Goal: Task Accomplishment & Management: Manage account settings

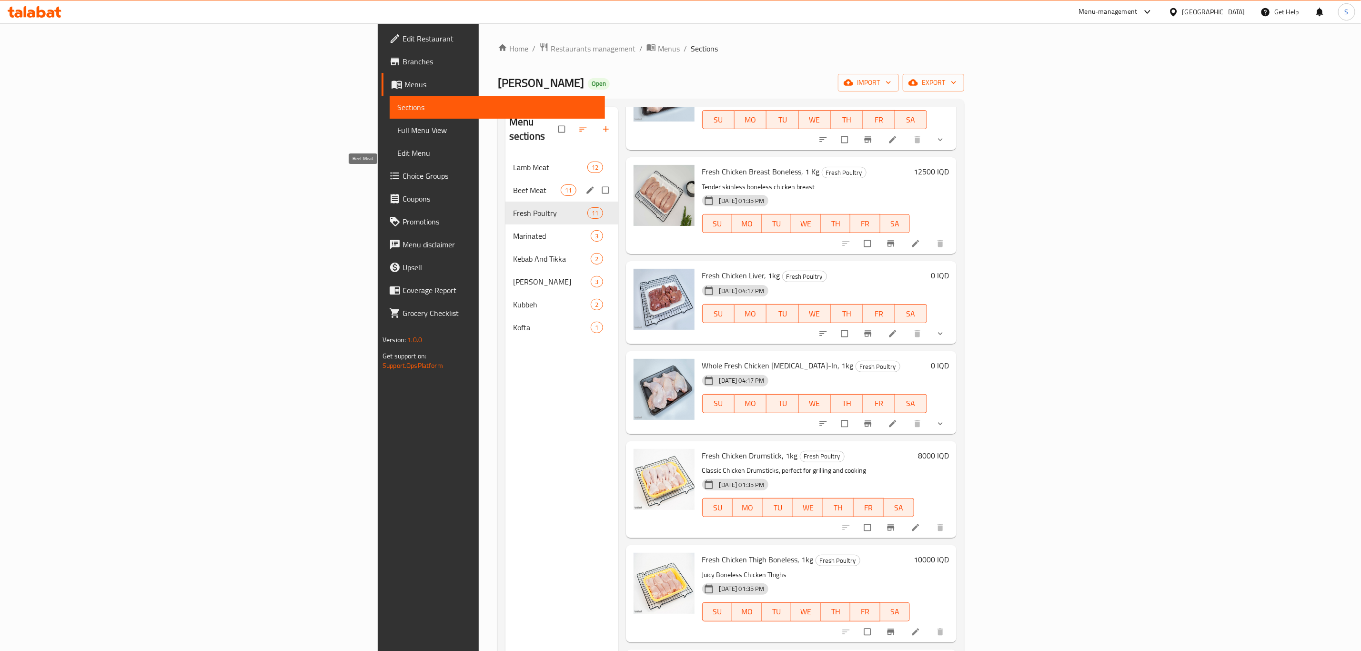
click at [513, 184] on span "Beef Meat" at bounding box center [537, 189] width 48 height 11
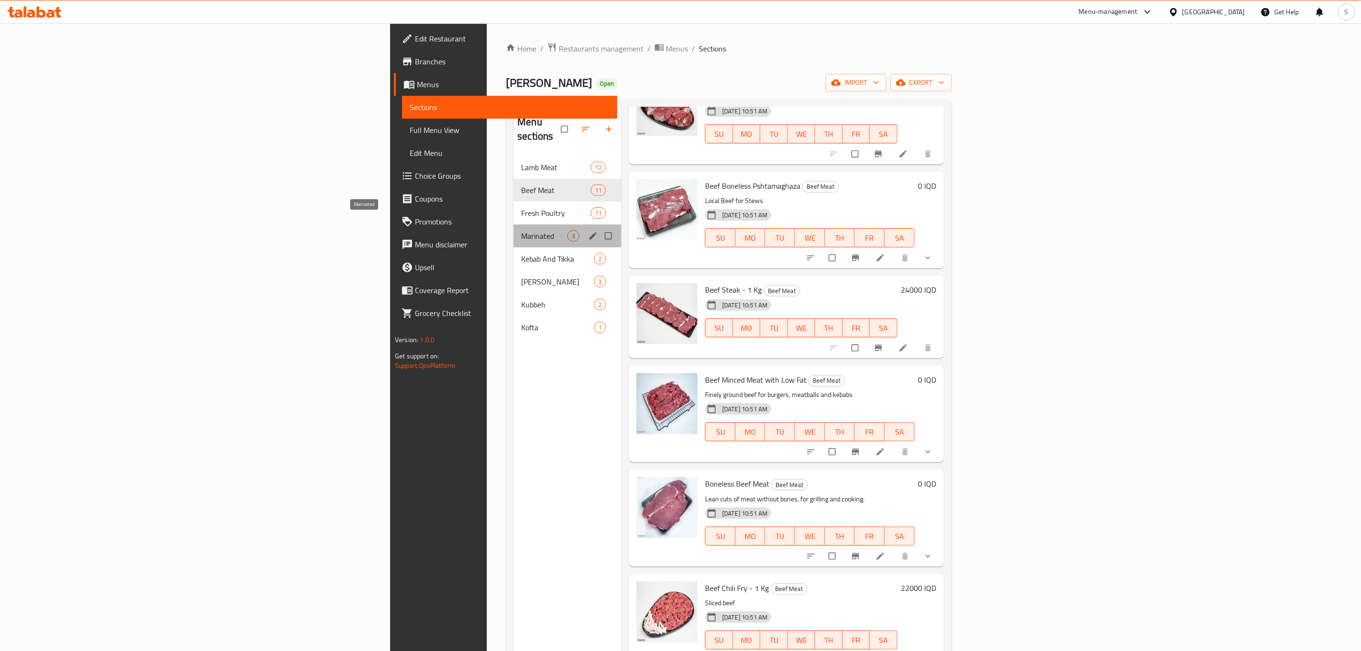
click at [521, 230] on span "Marinated" at bounding box center [544, 235] width 46 height 11
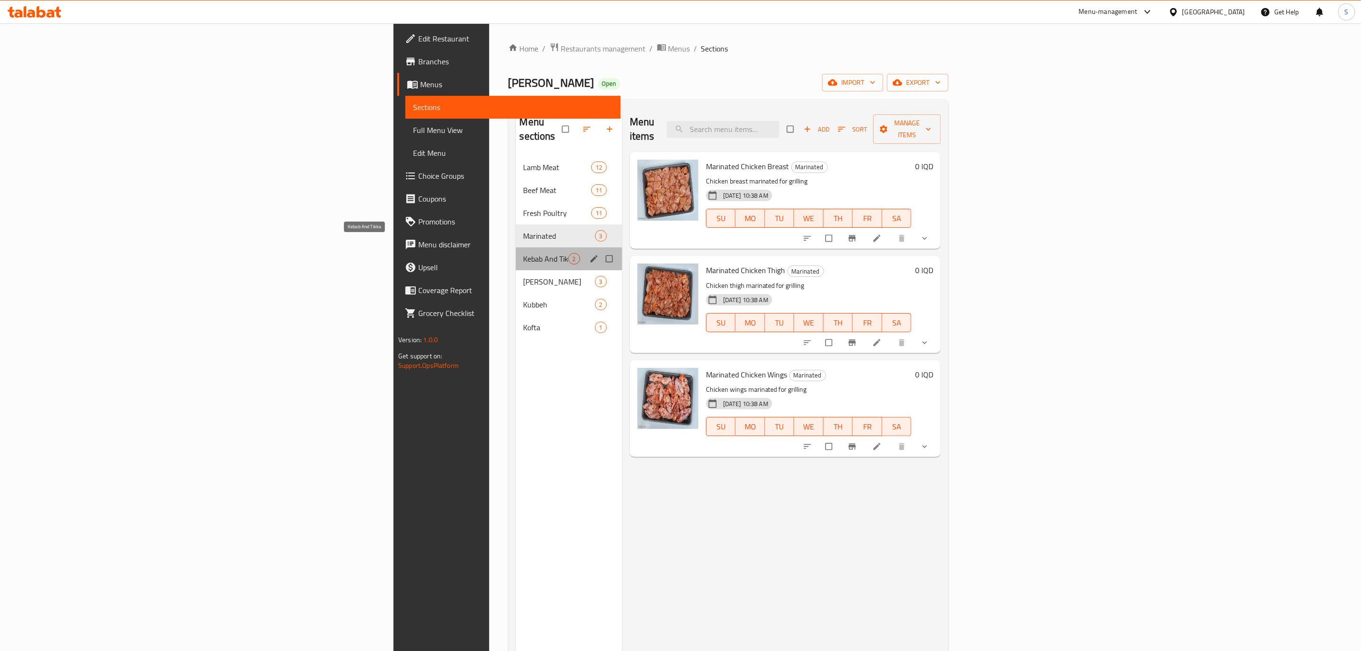
click at [524, 253] on span "Kebab And Tikka" at bounding box center [546, 258] width 45 height 11
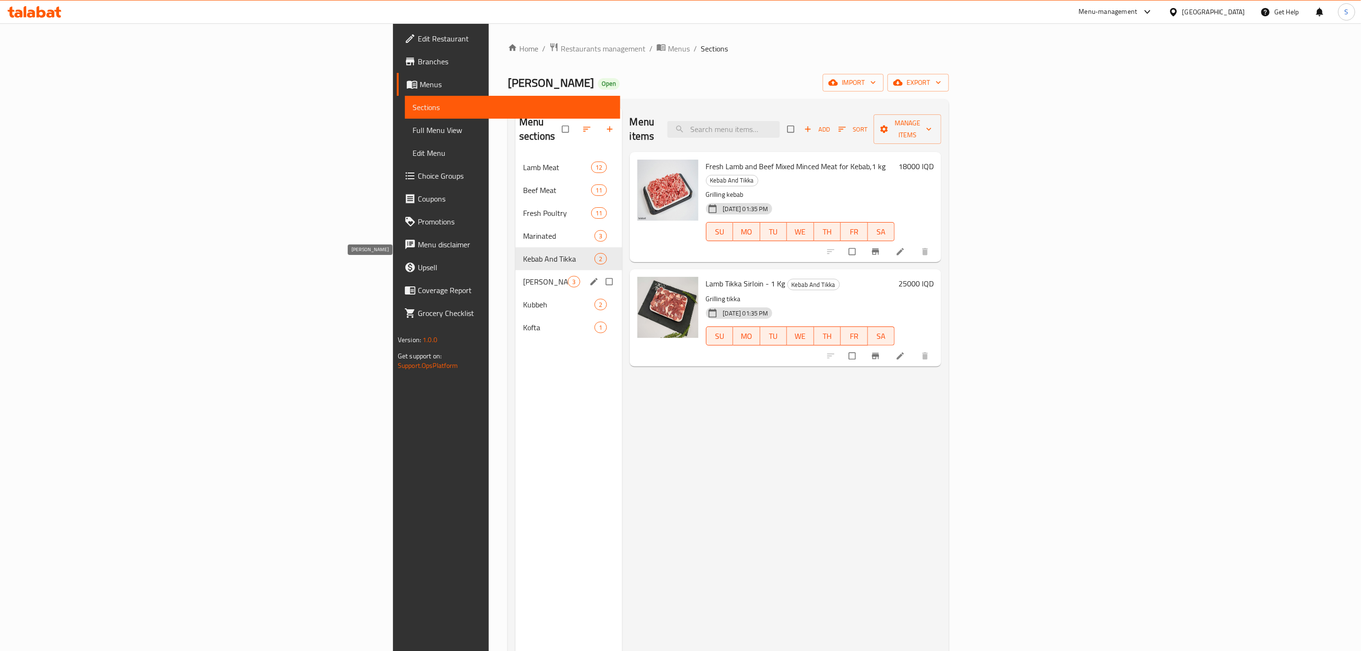
click at [523, 276] on span "[PERSON_NAME]" at bounding box center [545, 281] width 45 height 11
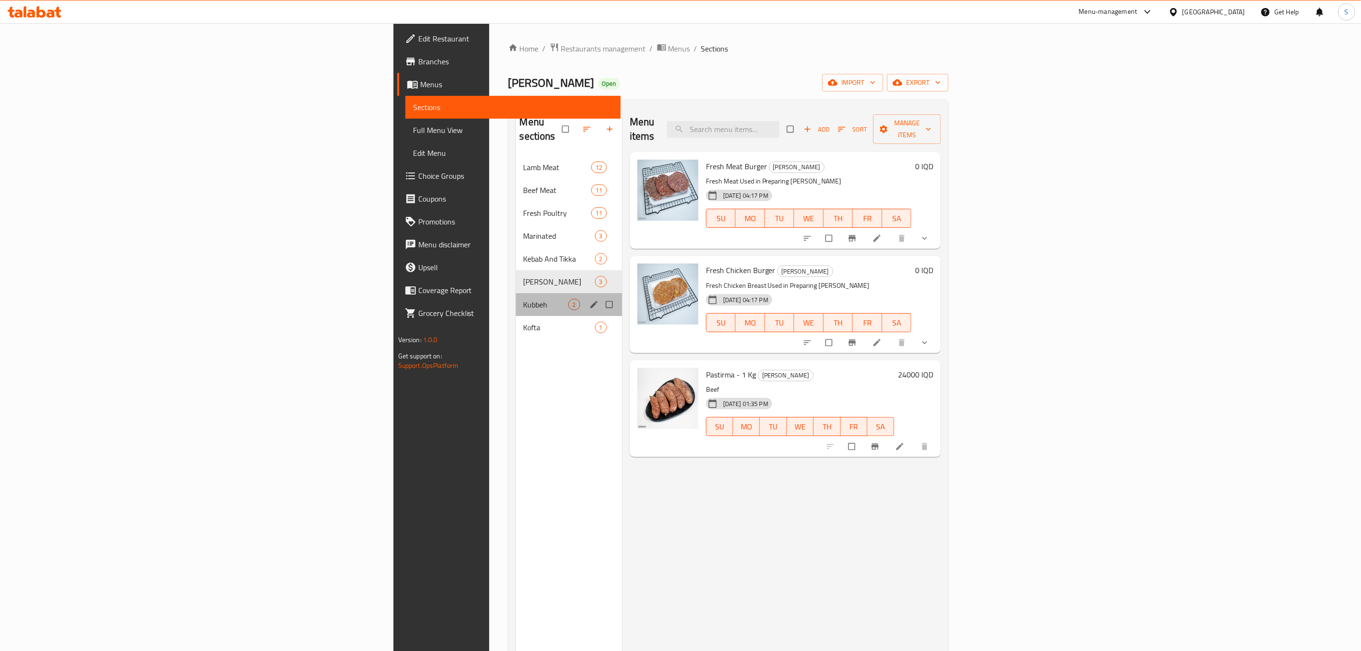
click at [516, 298] on div "Kubbeh 2" at bounding box center [569, 304] width 106 height 23
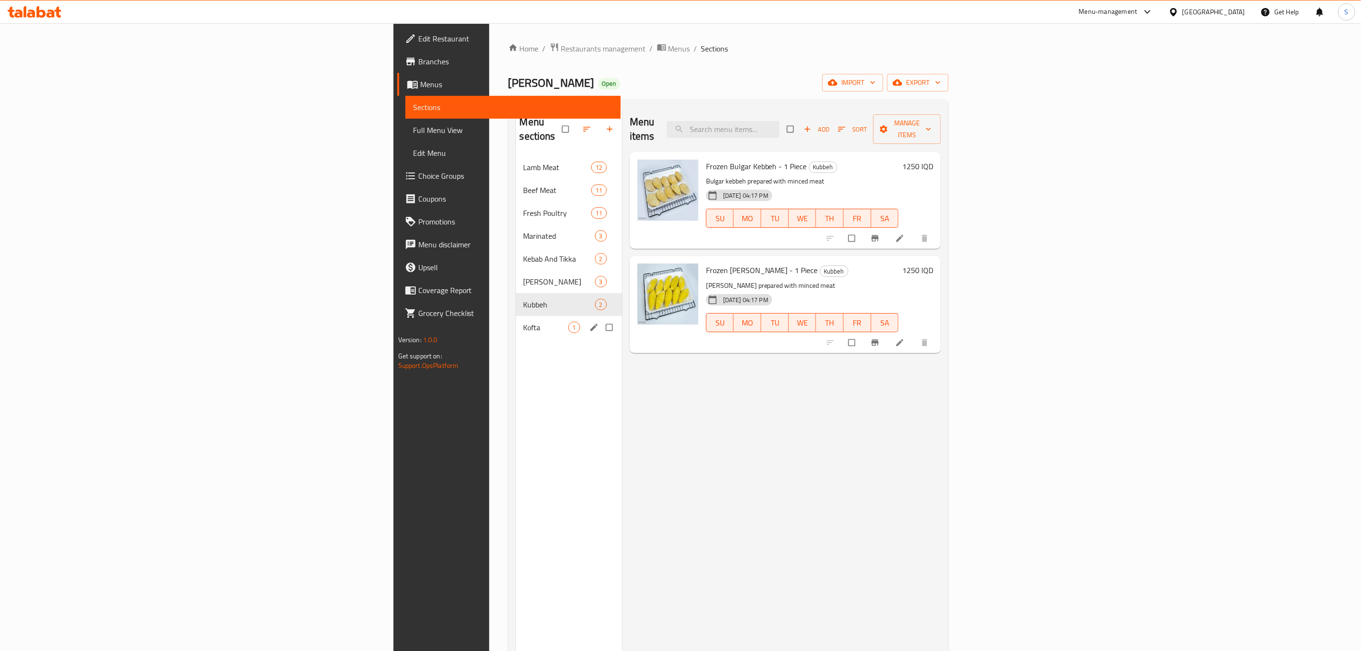
click at [516, 316] on div "Kofta 1" at bounding box center [569, 327] width 106 height 23
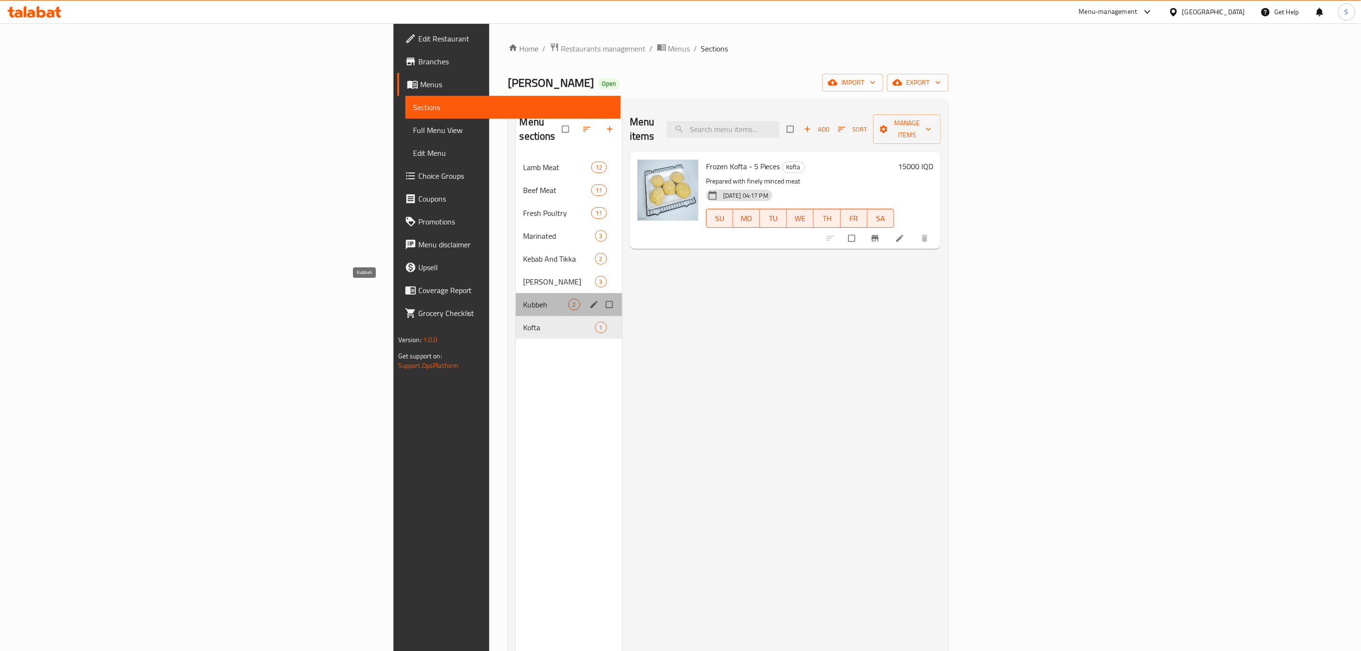
click at [524, 299] on span "Kubbeh" at bounding box center [546, 304] width 45 height 11
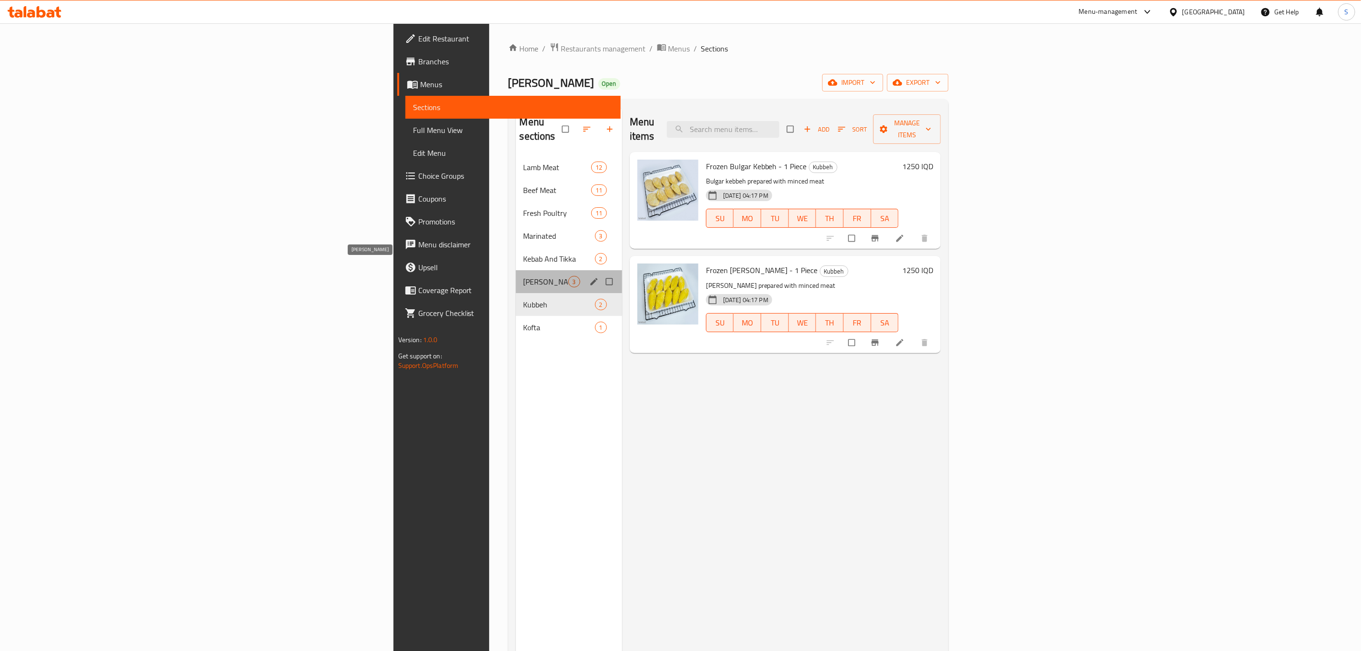
click at [524, 276] on span "[PERSON_NAME]" at bounding box center [546, 281] width 45 height 11
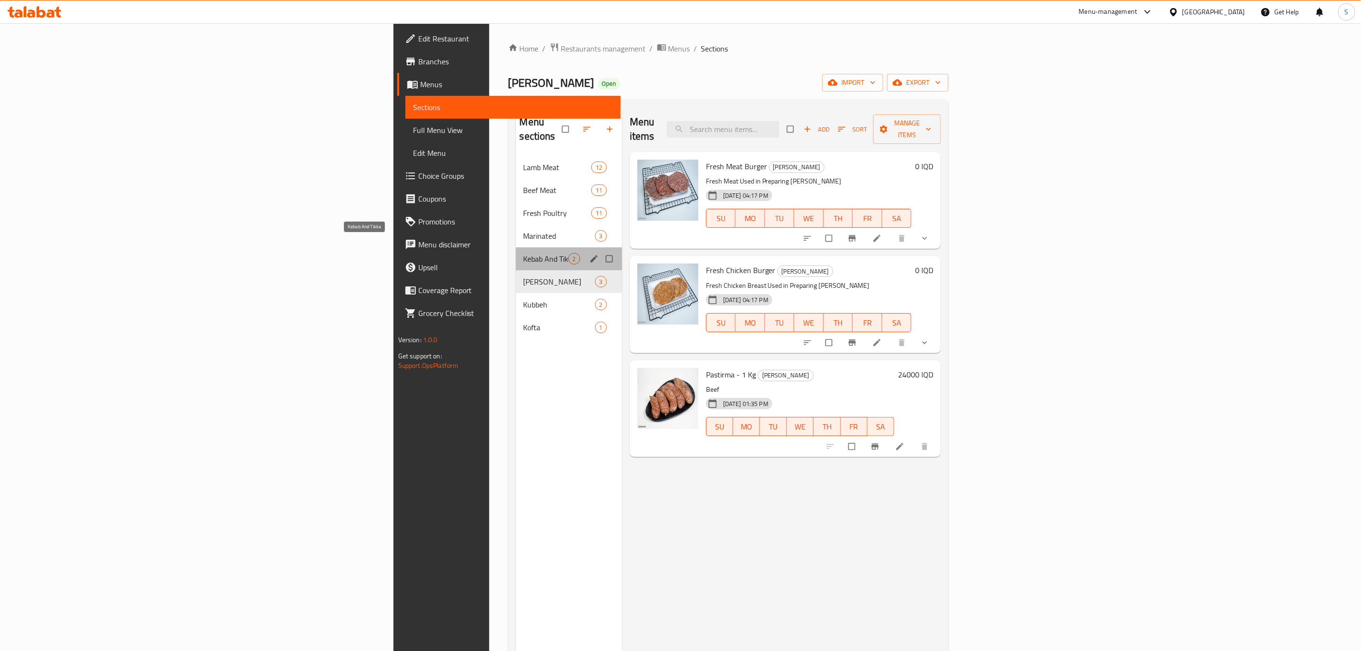
click at [524, 253] on span "Kebab And Tikka" at bounding box center [546, 258] width 45 height 11
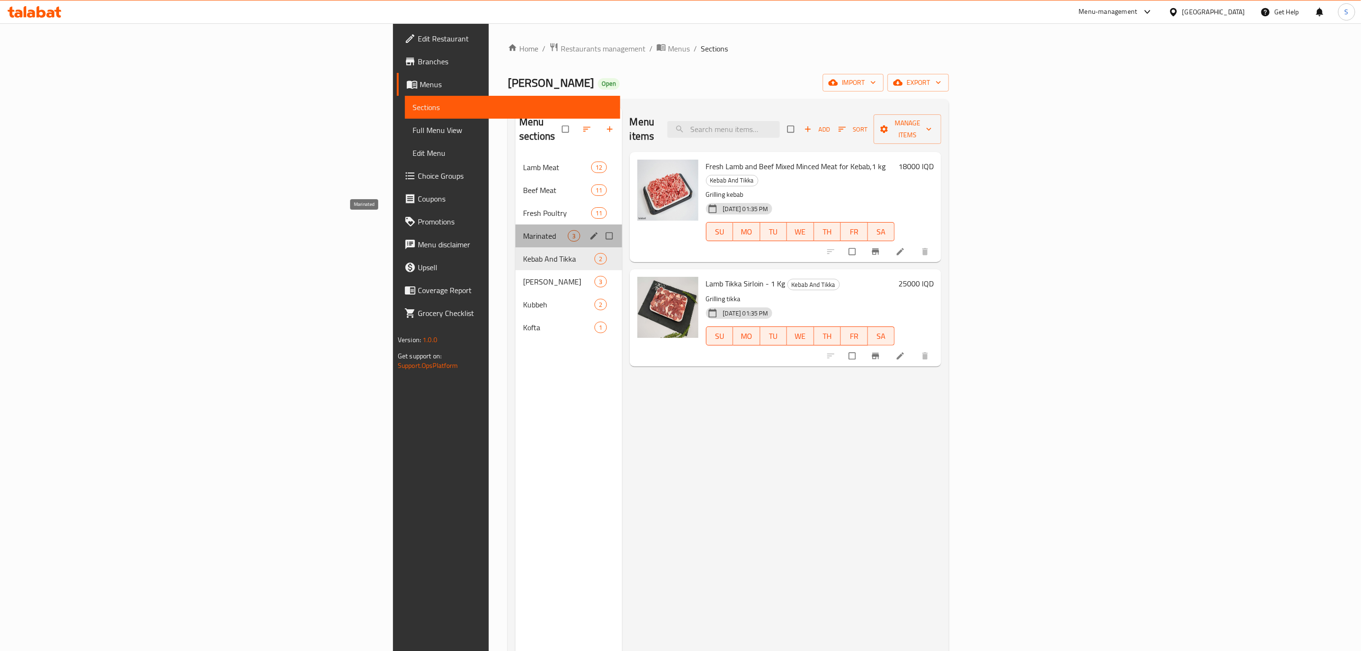
click at [523, 230] on span "Marinated" at bounding box center [545, 235] width 45 height 11
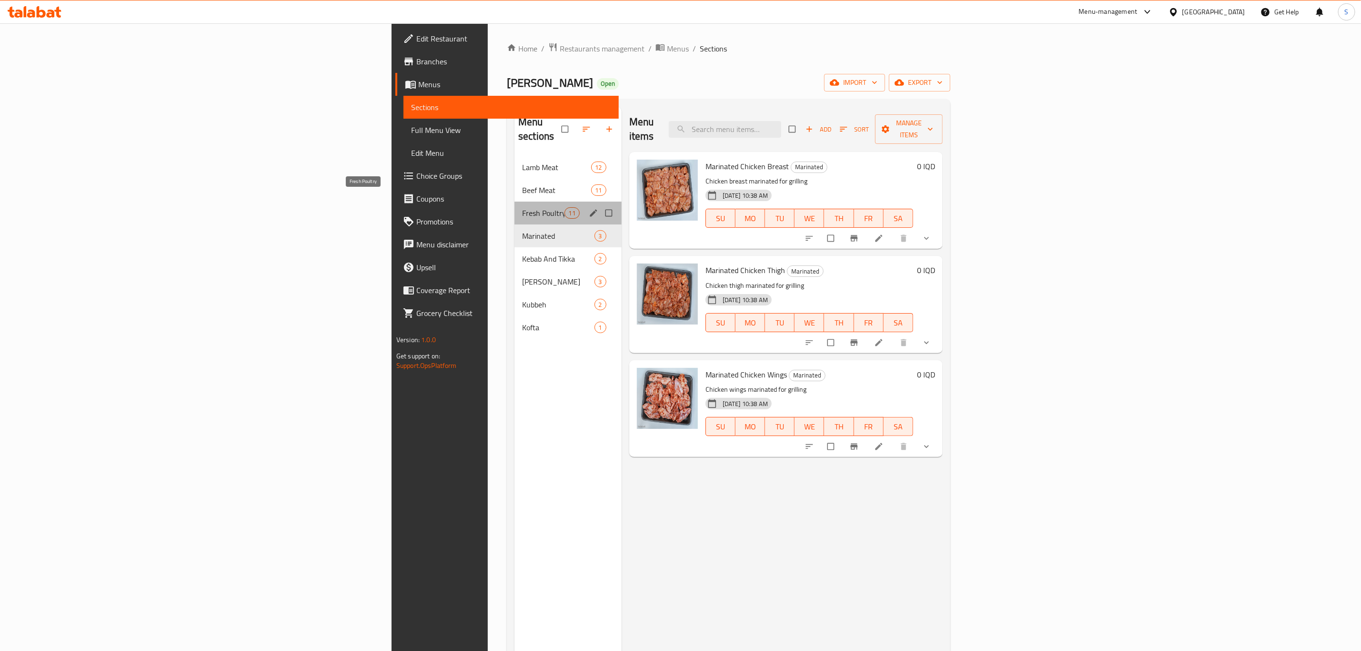
click at [522, 207] on span "Fresh Poultry" at bounding box center [543, 212] width 42 height 11
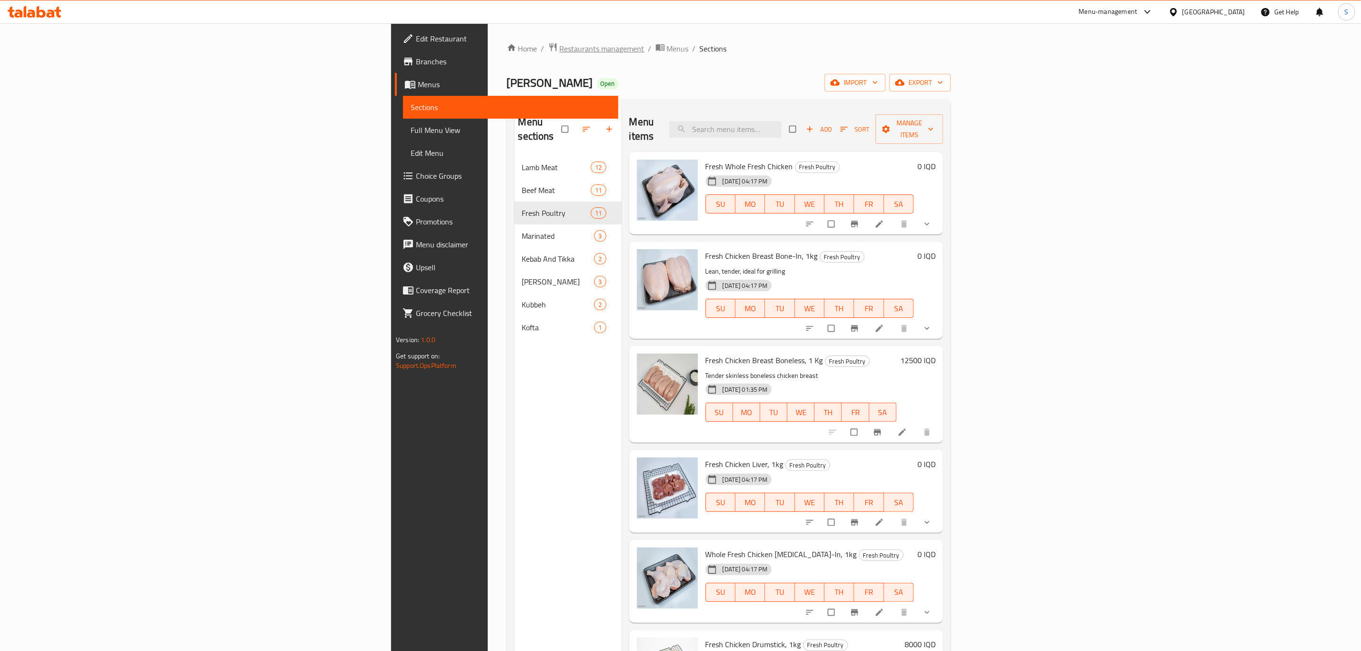
click at [560, 48] on span "Restaurants management" at bounding box center [602, 48] width 85 height 11
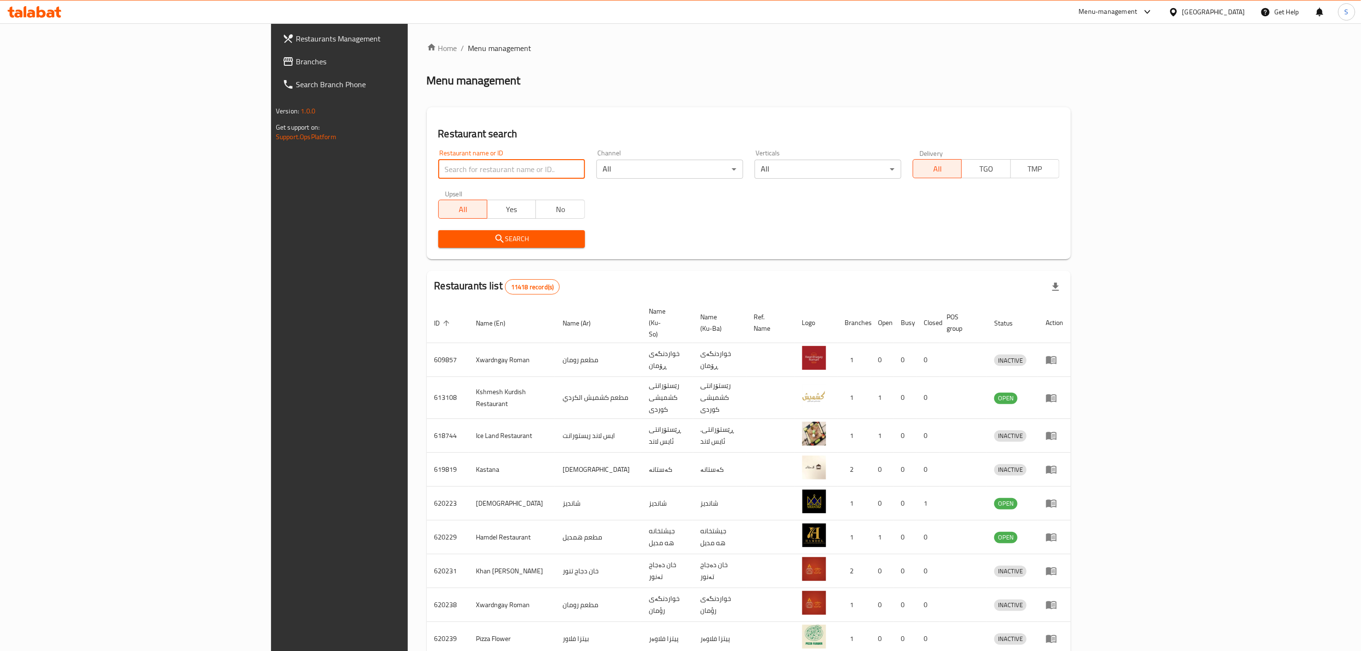
click at [438, 171] on input "search" at bounding box center [511, 169] width 147 height 19
type input "[PERSON_NAME]"
click button "Search" at bounding box center [511, 239] width 147 height 18
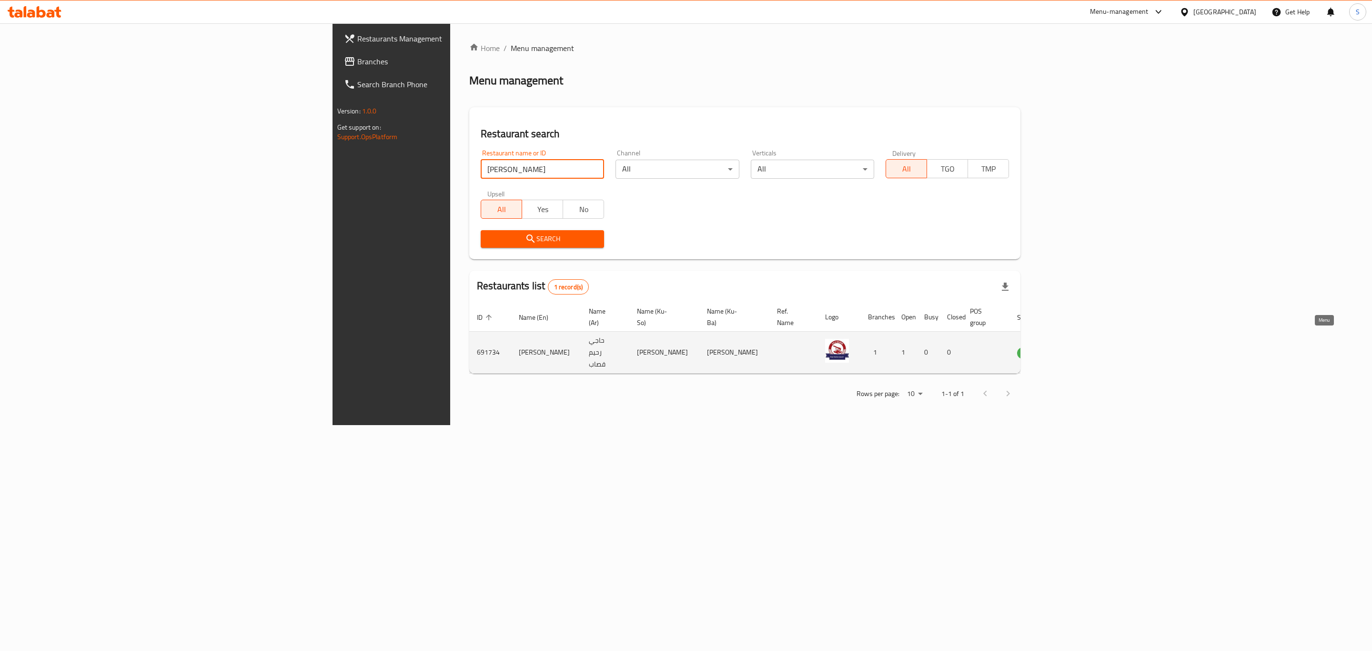
click at [1078, 349] on icon "enhanced table" at bounding box center [1073, 353] width 10 height 8
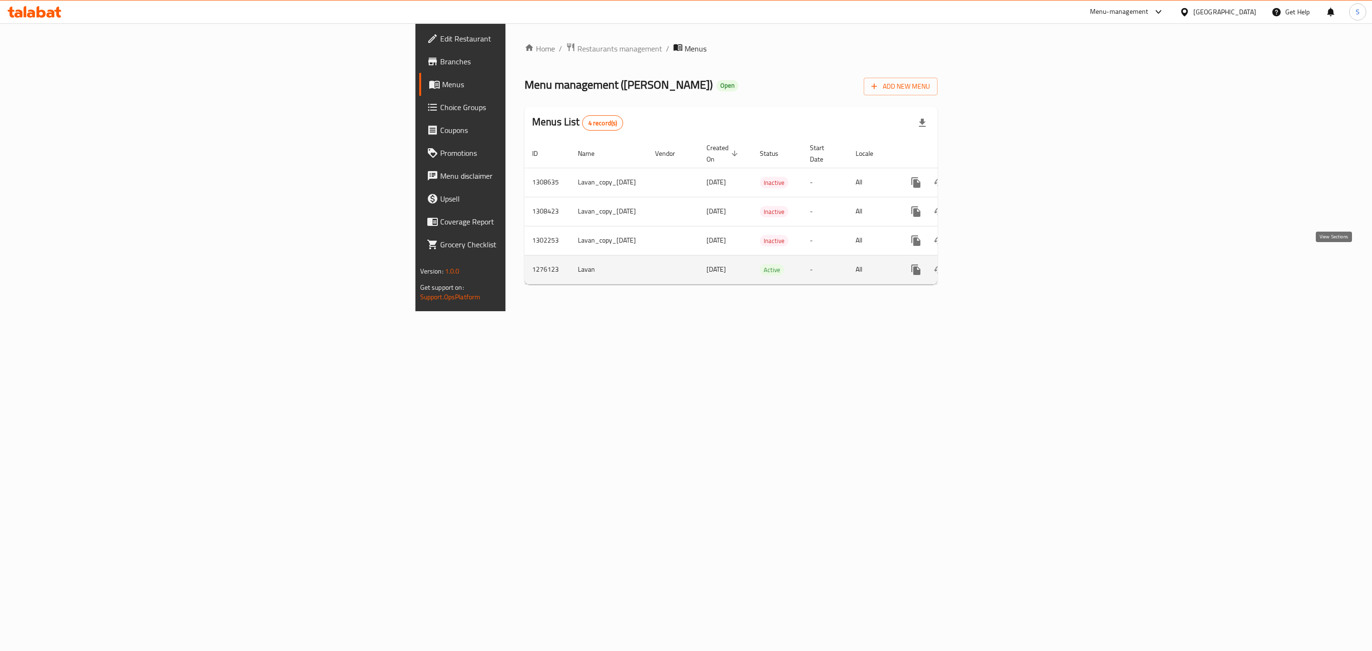
click at [996, 260] on link "enhanced table" at bounding box center [984, 269] width 23 height 23
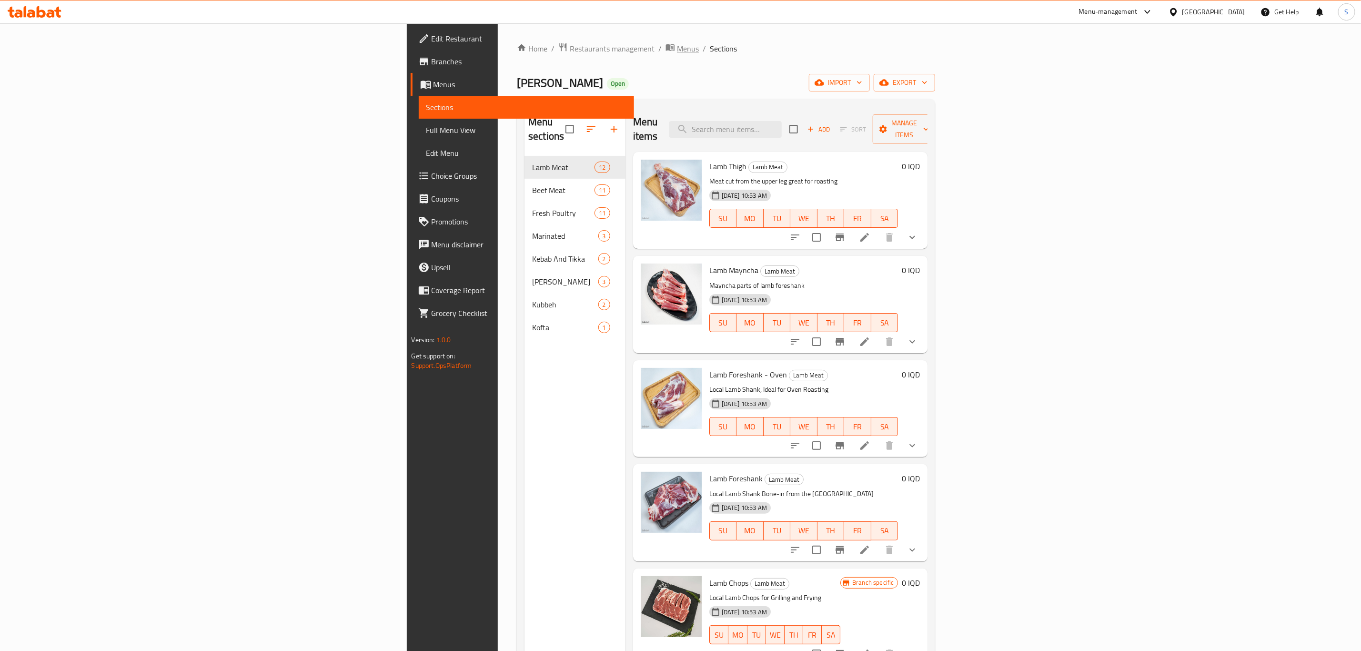
click at [677, 50] on span "Menus" at bounding box center [688, 48] width 22 height 11
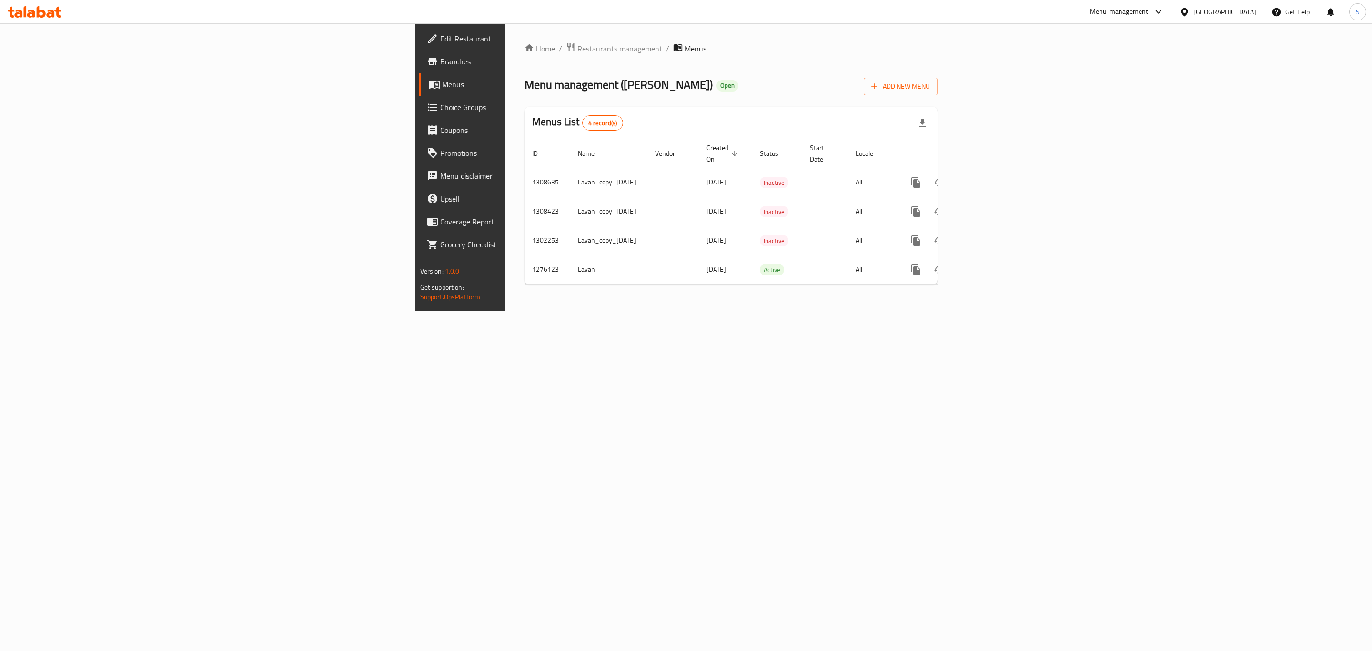
click at [578, 49] on span "Restaurants management" at bounding box center [620, 48] width 85 height 11
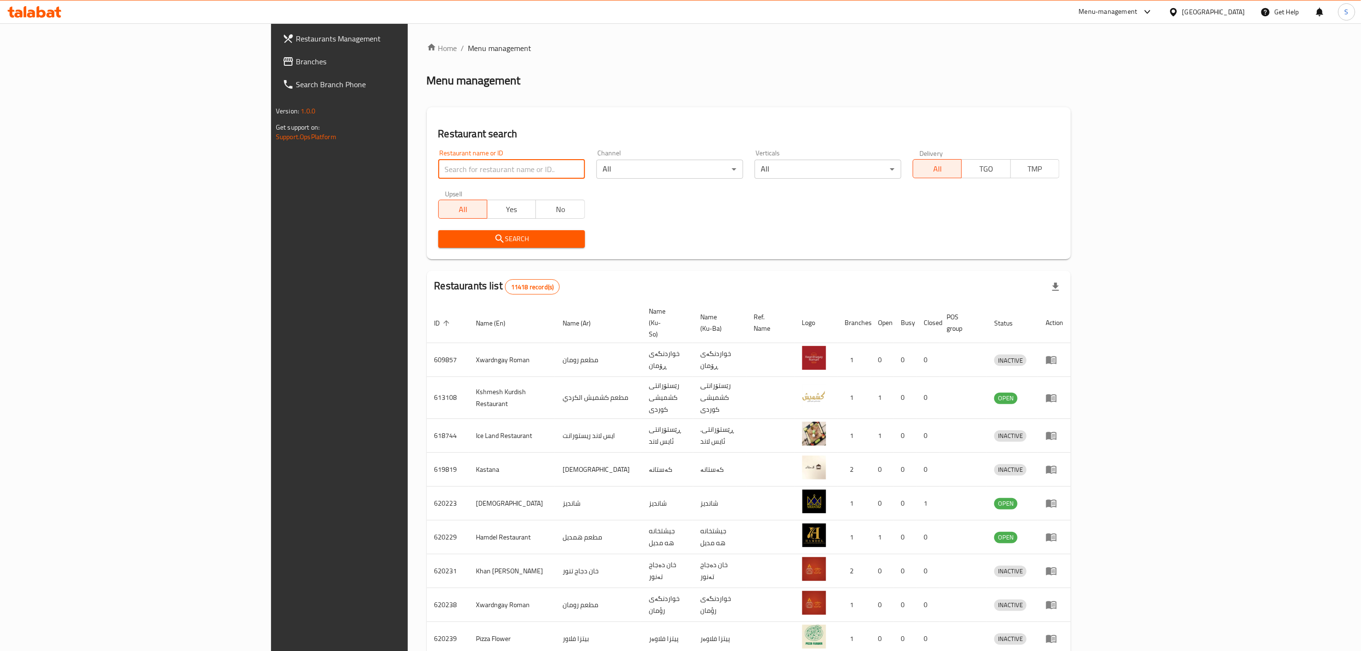
click at [438, 176] on input "search" at bounding box center [511, 169] width 147 height 19
type input "[PERSON_NAME]"
click button "Search" at bounding box center [511, 239] width 147 height 18
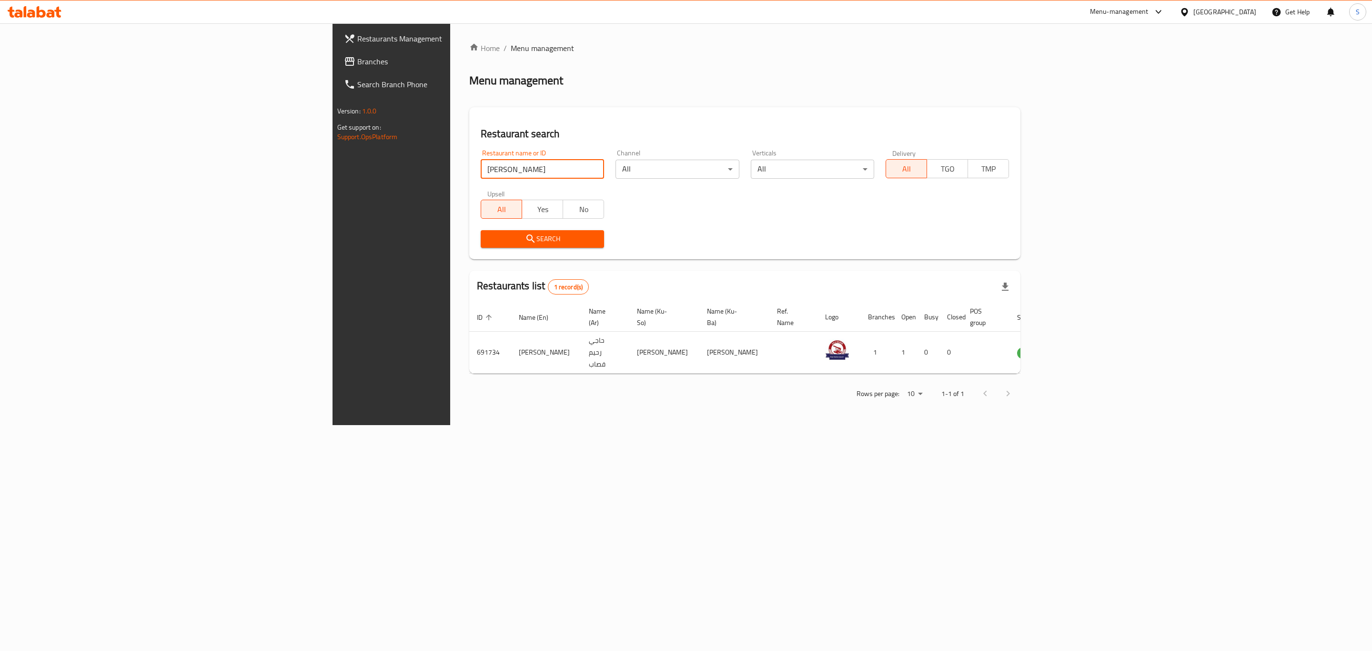
click at [336, 52] on link "Branches" at bounding box center [448, 61] width 225 height 23
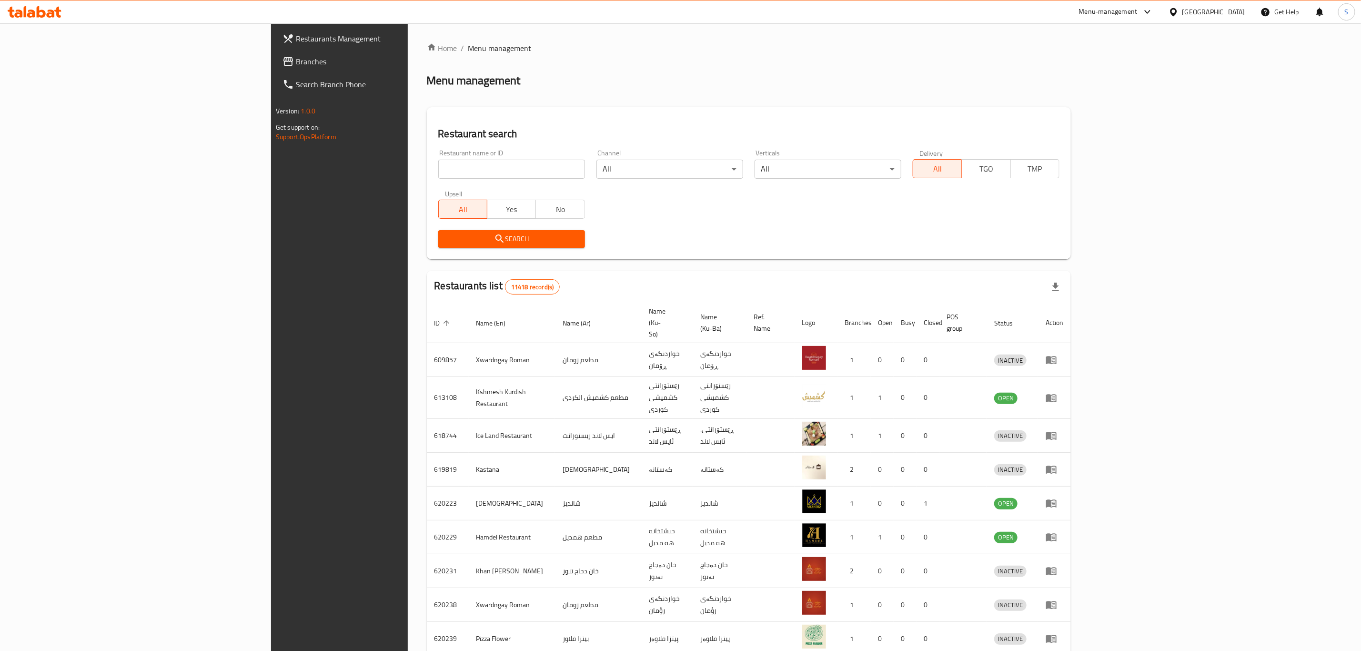
click at [438, 167] on input "search" at bounding box center [511, 169] width 147 height 19
type input "qasabi q"
click button "Search" at bounding box center [511, 239] width 147 height 18
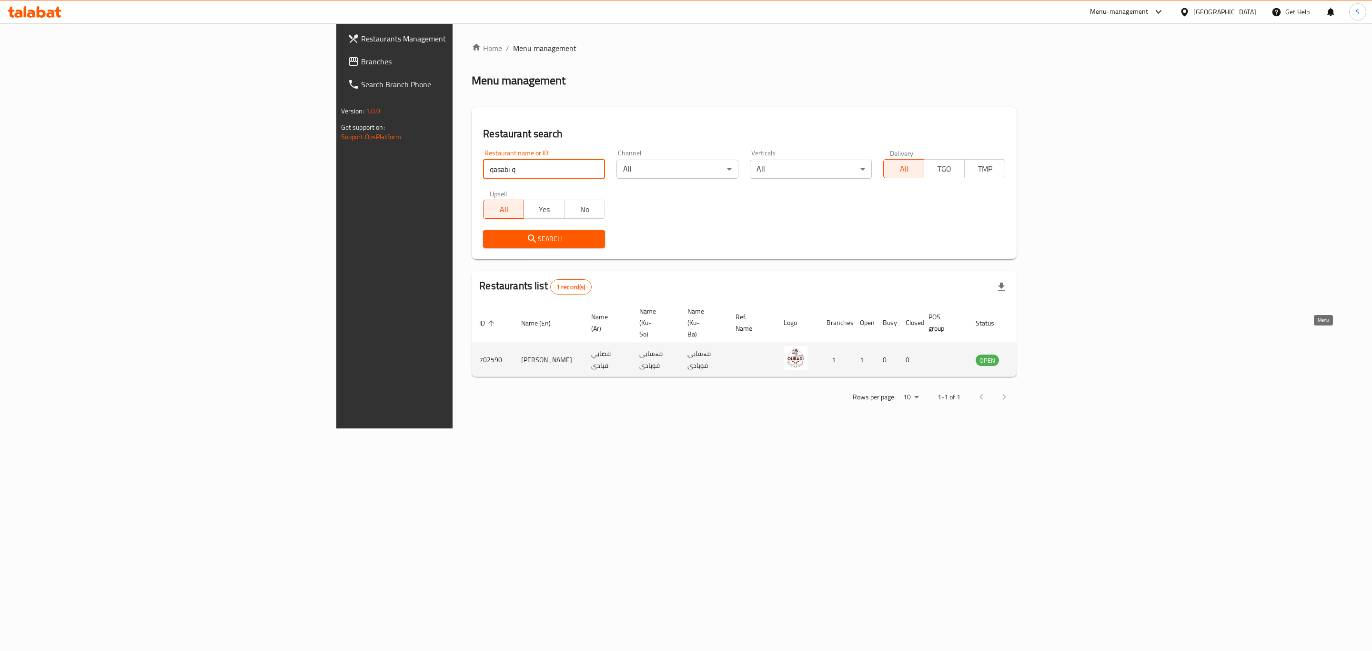
click at [1037, 356] on icon "enhanced table" at bounding box center [1031, 360] width 10 height 8
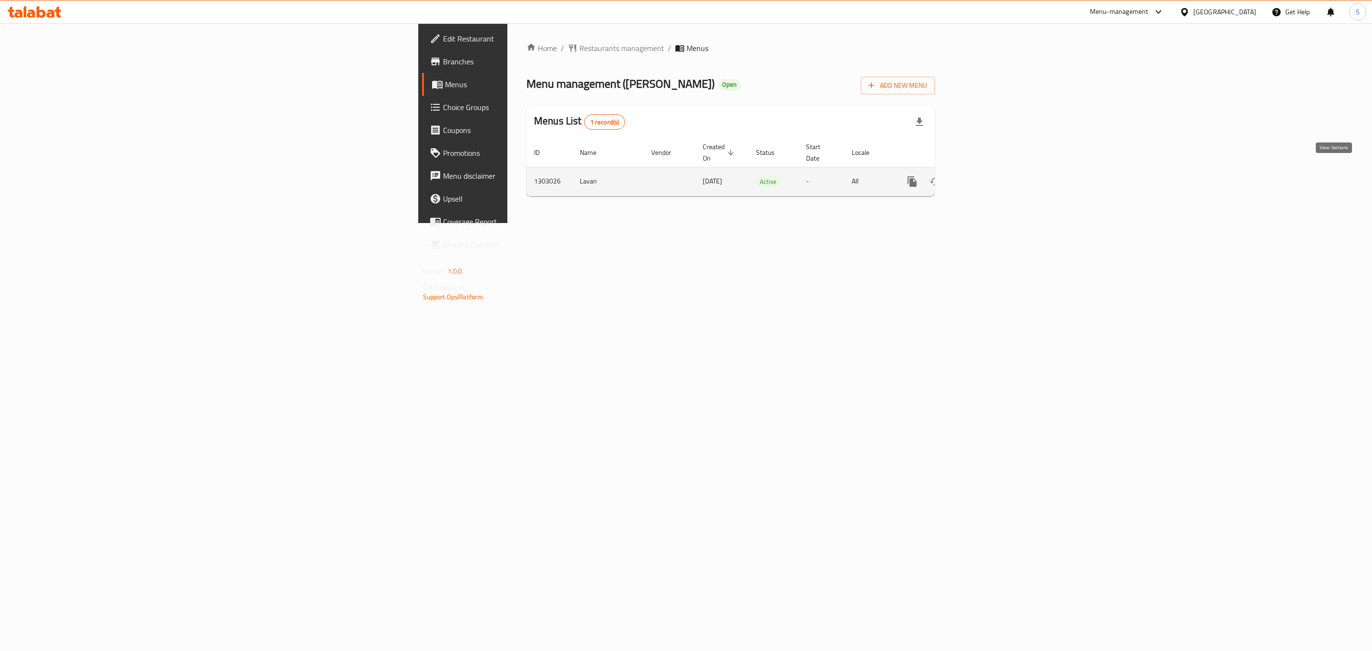
click at [993, 178] on link "enhanced table" at bounding box center [981, 181] width 23 height 23
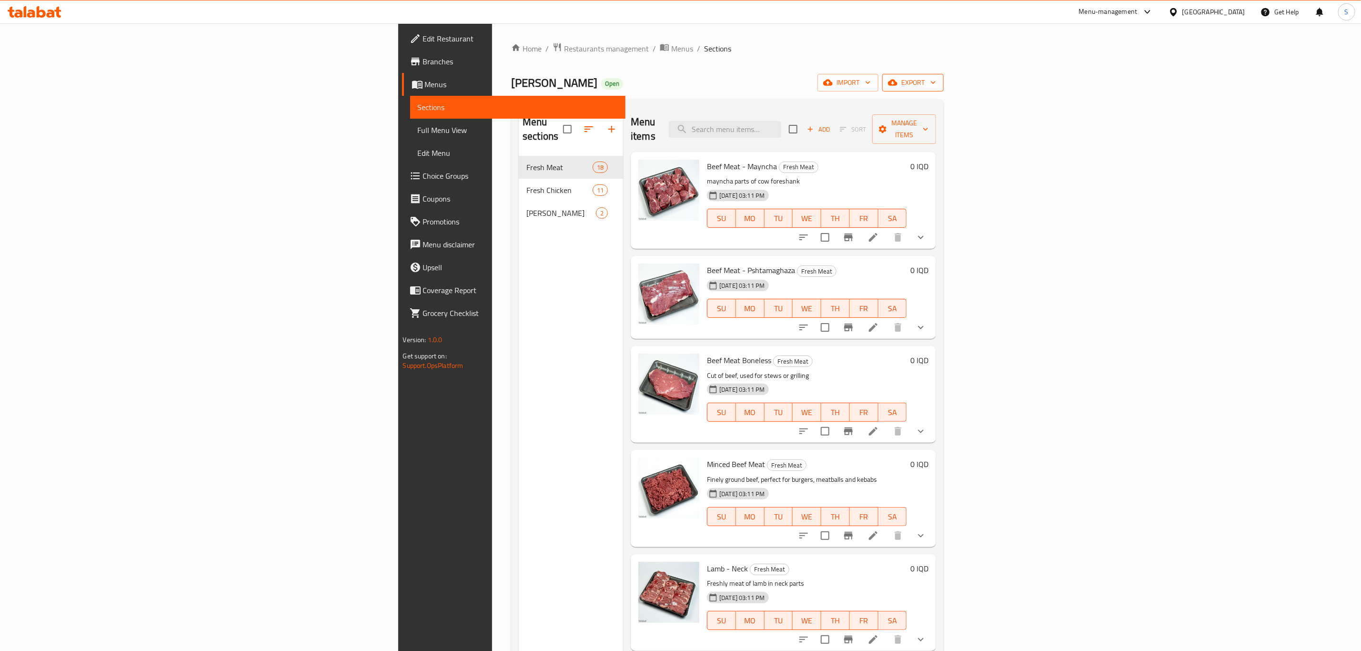
click at [936, 87] on span "export" at bounding box center [913, 83] width 46 height 12
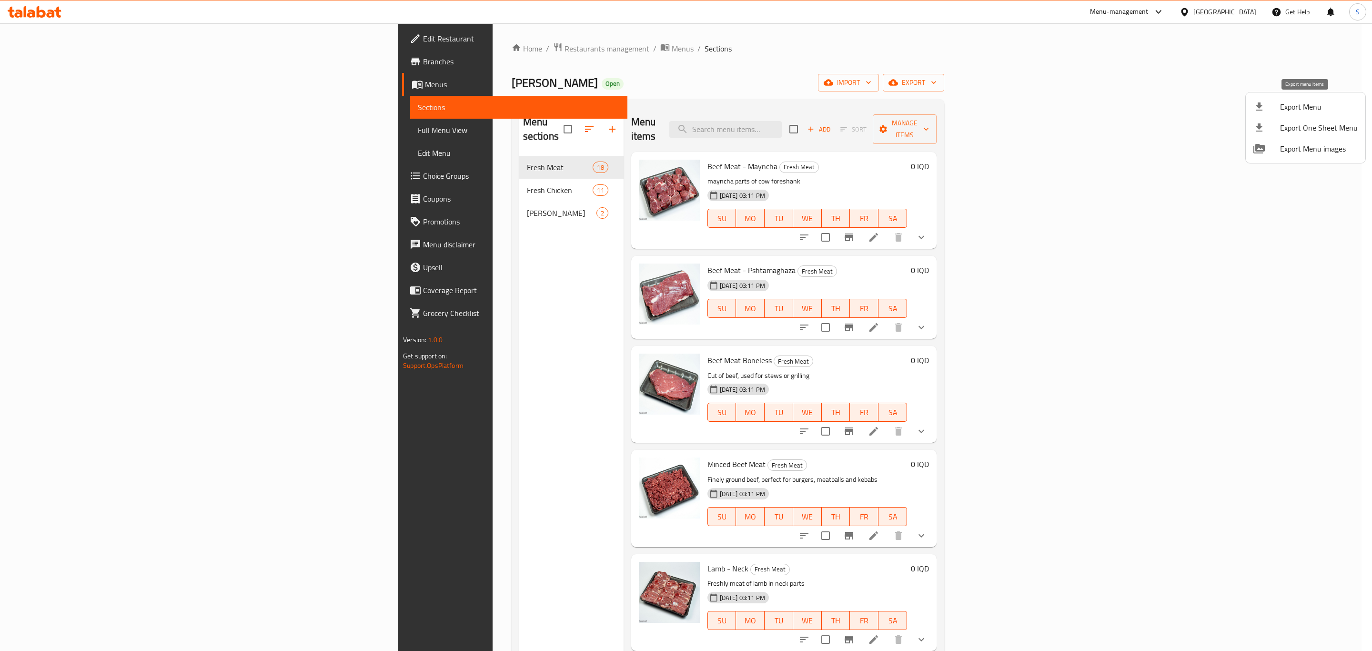
click at [1307, 106] on span "Export Menu" at bounding box center [1319, 106] width 78 height 11
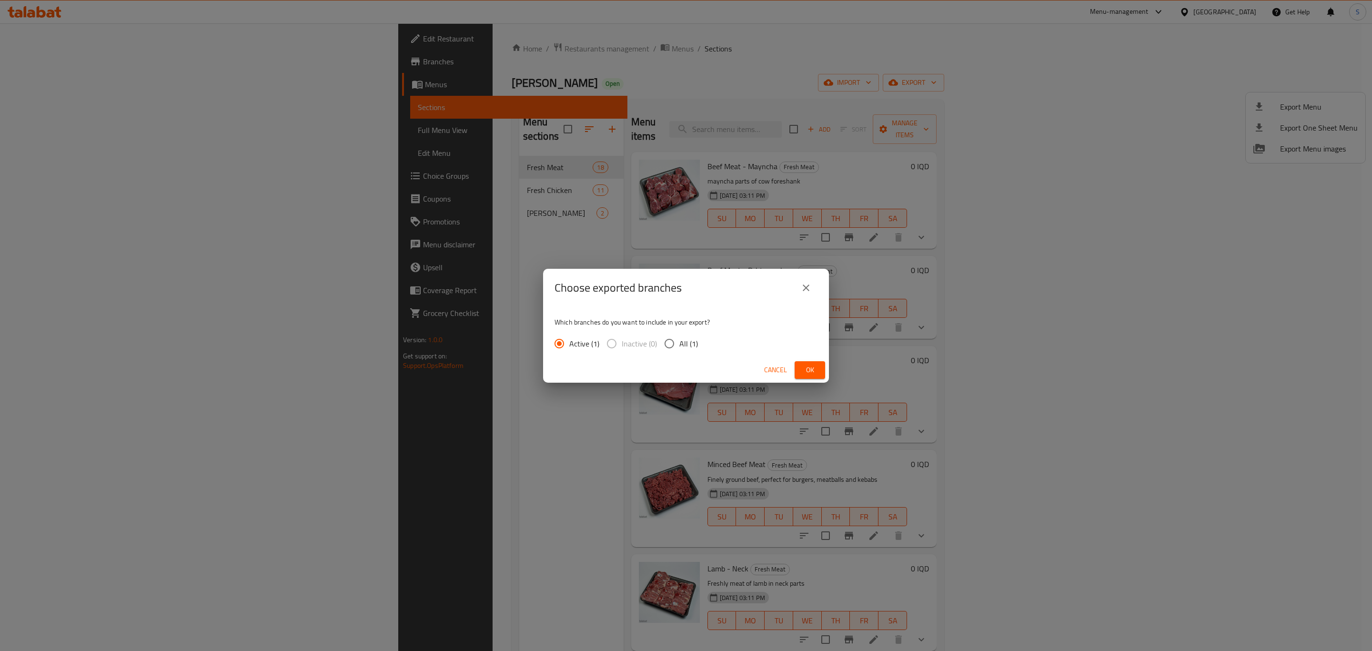
click at [865, 141] on div "Choose exported branches Which branches do you want to include in your export? …" at bounding box center [686, 325] width 1372 height 651
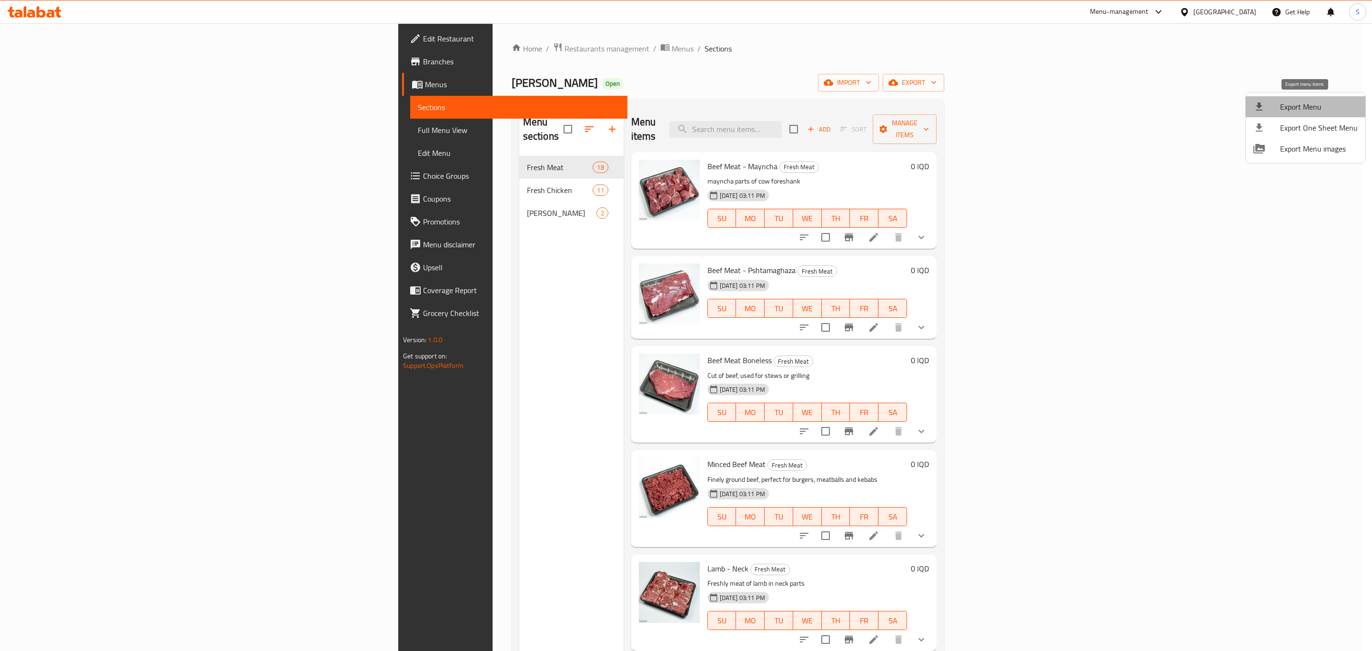
click at [1313, 107] on span "Export Menu" at bounding box center [1319, 106] width 78 height 11
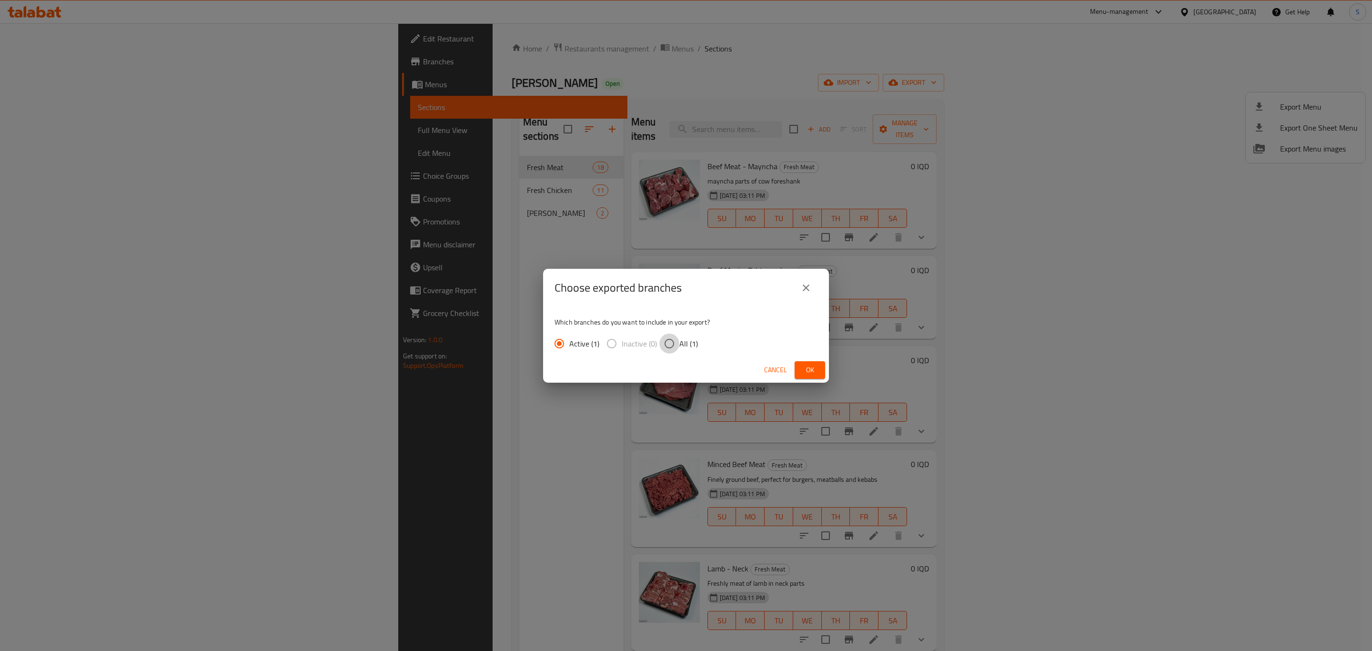
click at [670, 344] on input "All (1)" at bounding box center [669, 344] width 20 height 20
radio input "true"
click at [807, 372] on span "Ok" at bounding box center [809, 370] width 15 height 12
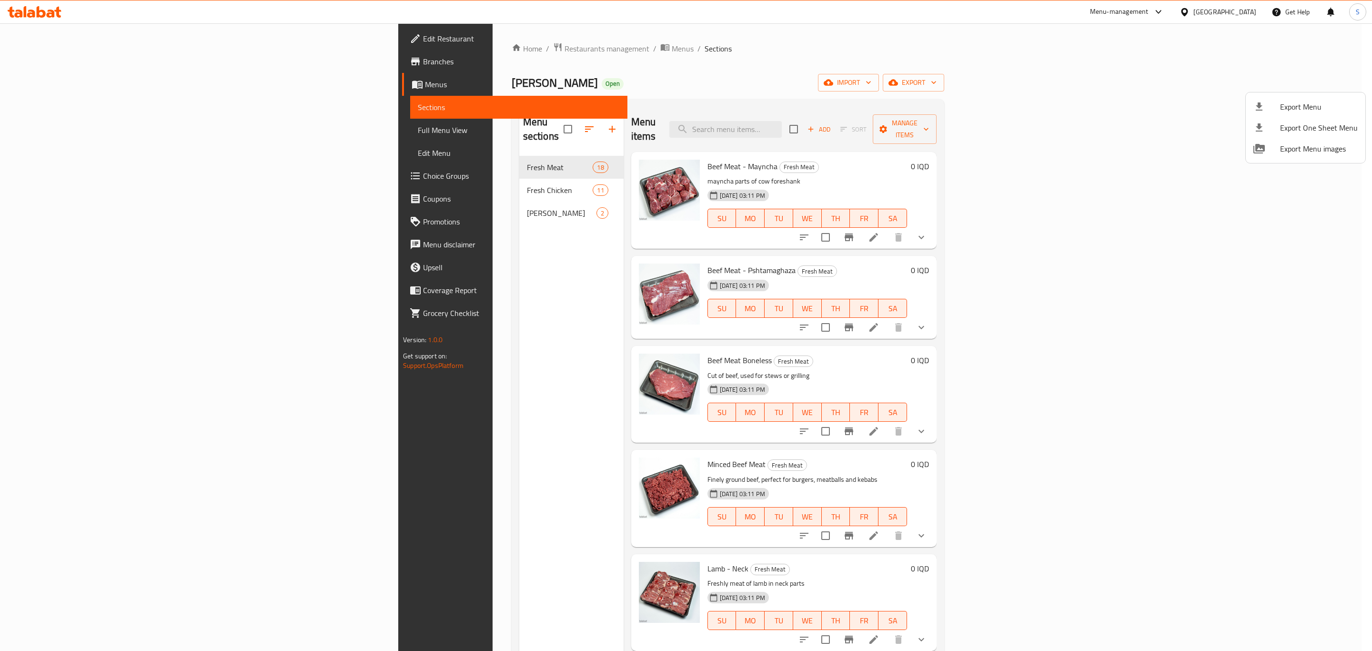
click at [917, 7] on div at bounding box center [686, 325] width 1372 height 651
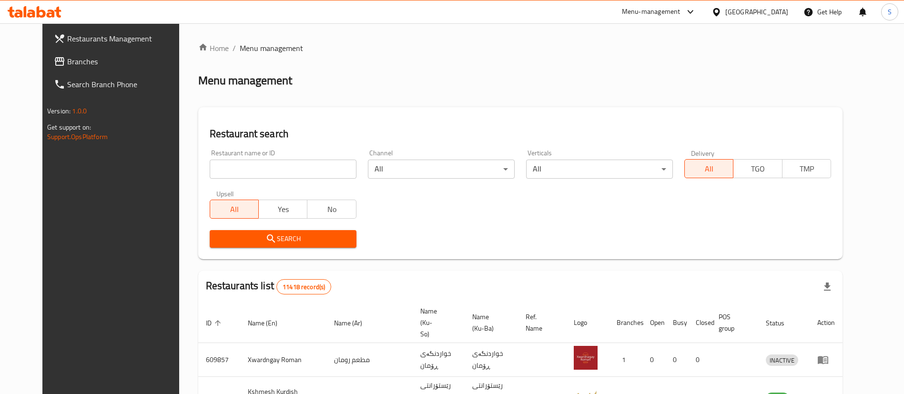
click at [279, 168] on input "search" at bounding box center [283, 169] width 147 height 19
type input "qasabi q"
click button "Search" at bounding box center [283, 239] width 147 height 18
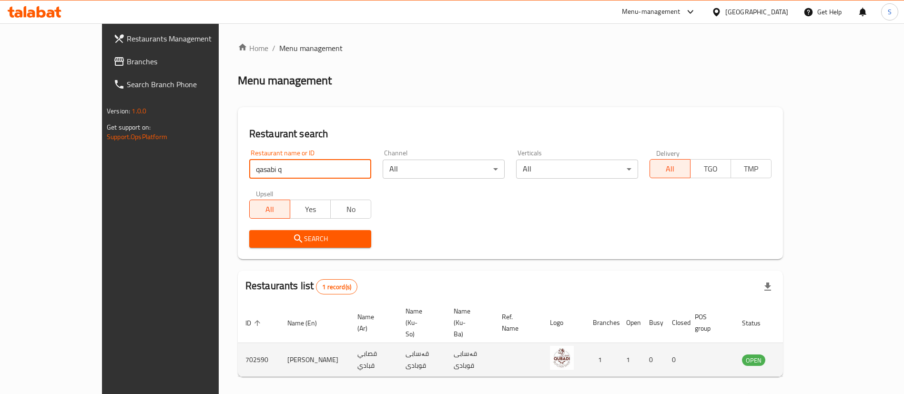
click at [803, 356] on icon "enhanced table" at bounding box center [797, 360] width 10 height 8
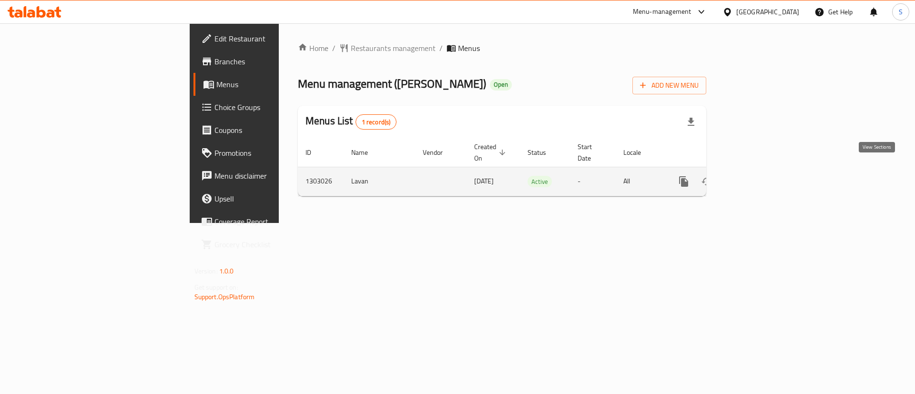
click at [764, 173] on link "enhanced table" at bounding box center [752, 181] width 23 height 23
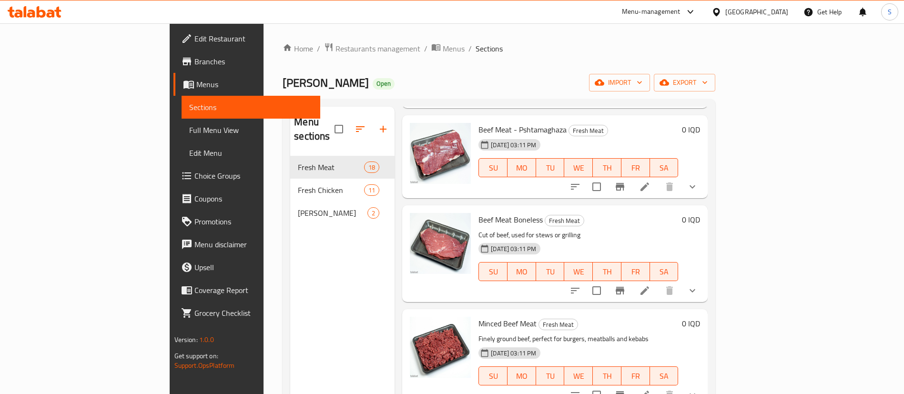
scroll to position [143, 0]
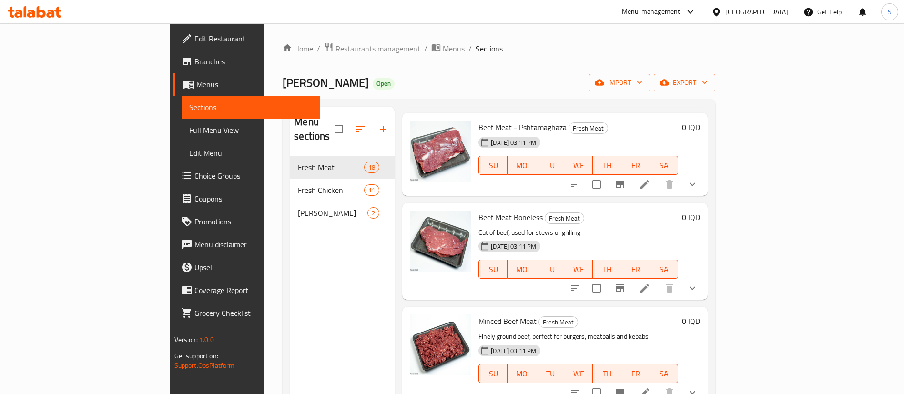
click at [492, 45] on ol "Home / Restaurants management / Menus / Sections" at bounding box center [499, 48] width 433 height 12
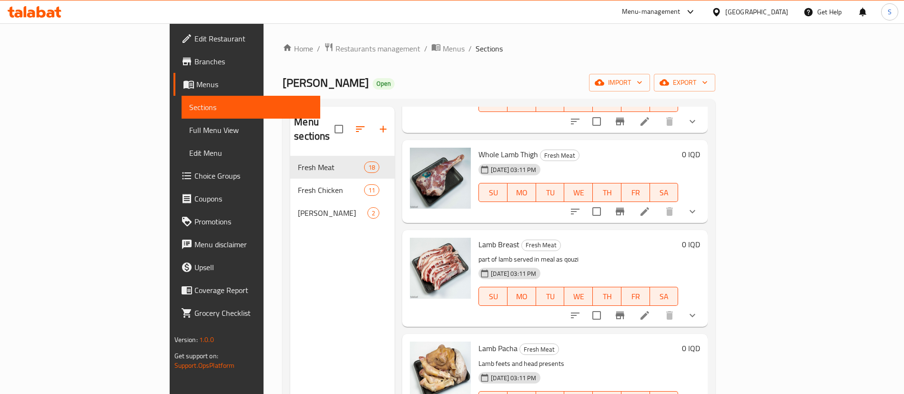
scroll to position [1110, 0]
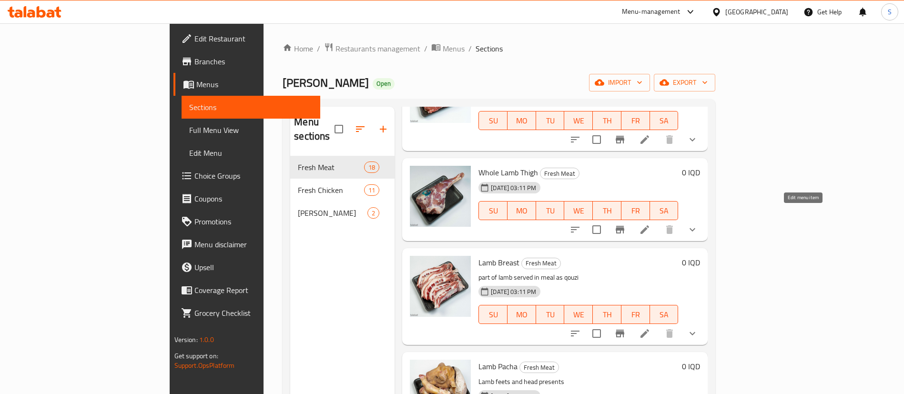
click at [650, 224] on icon at bounding box center [644, 229] width 11 height 11
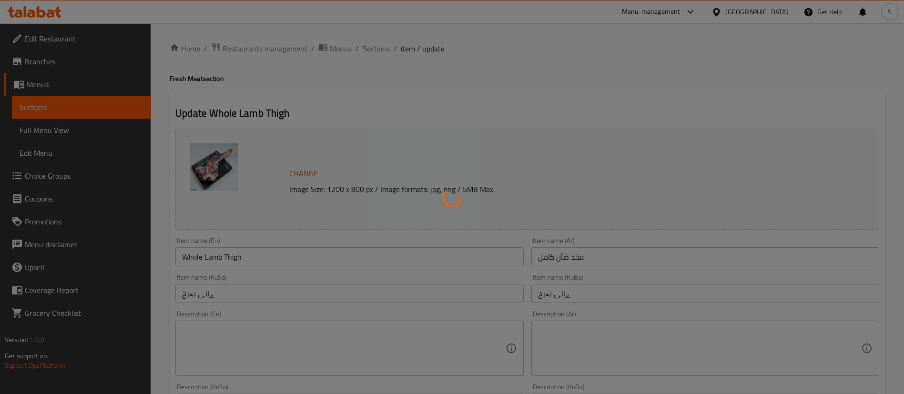
type input "إختيارك من:"
type input "هەڵبژاردنت لە:"
type input "1"
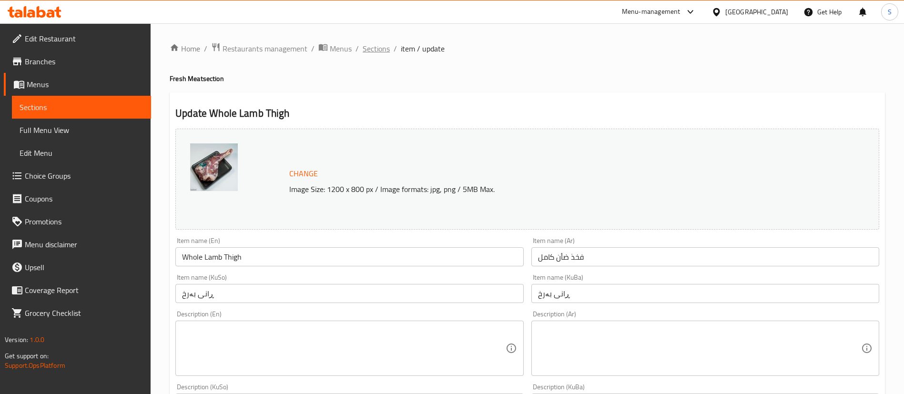
click at [372, 52] on span "Sections" at bounding box center [376, 48] width 27 height 11
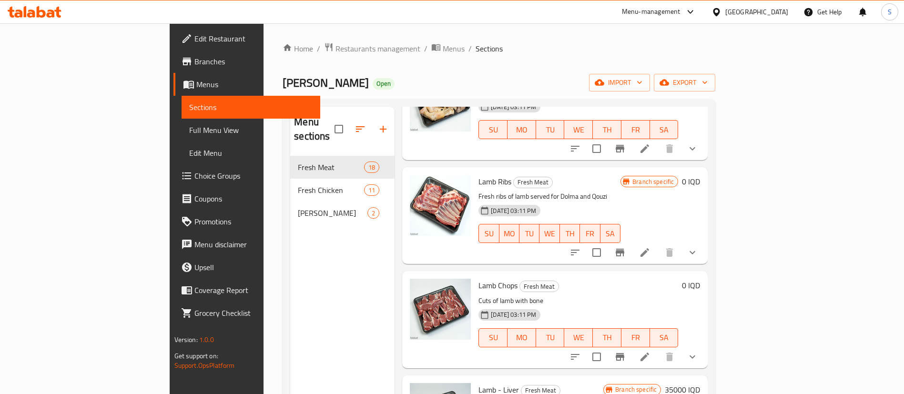
scroll to position [1429, 0]
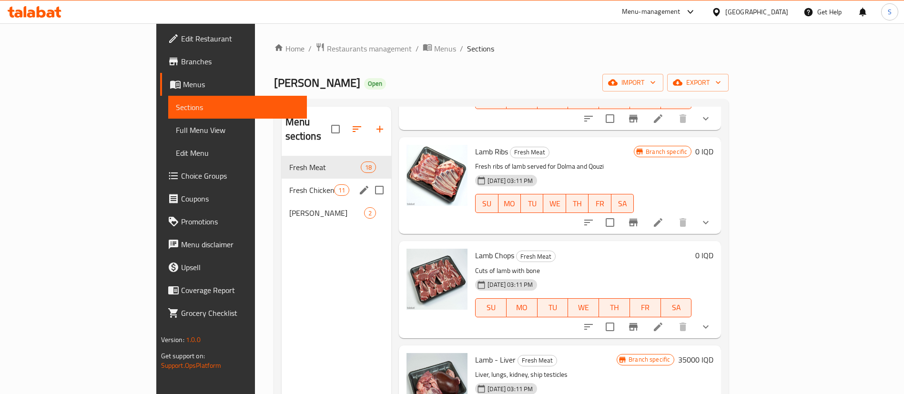
click at [369, 180] on input "Menu sections" at bounding box center [379, 190] width 20 height 20
checkbox input "true"
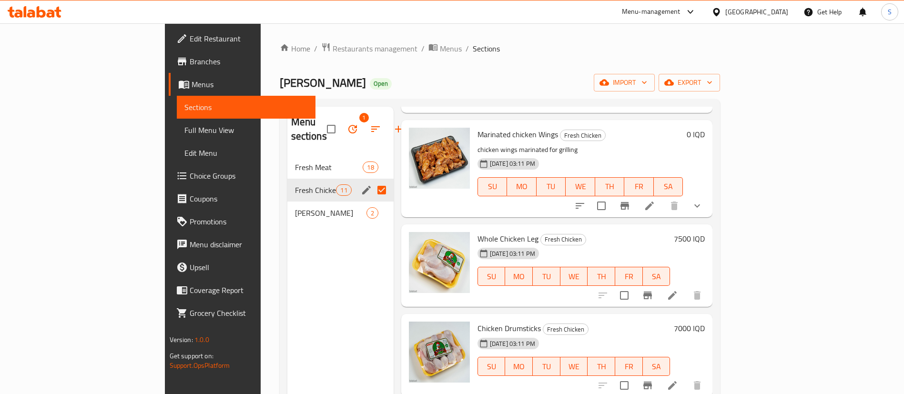
scroll to position [746, 0]
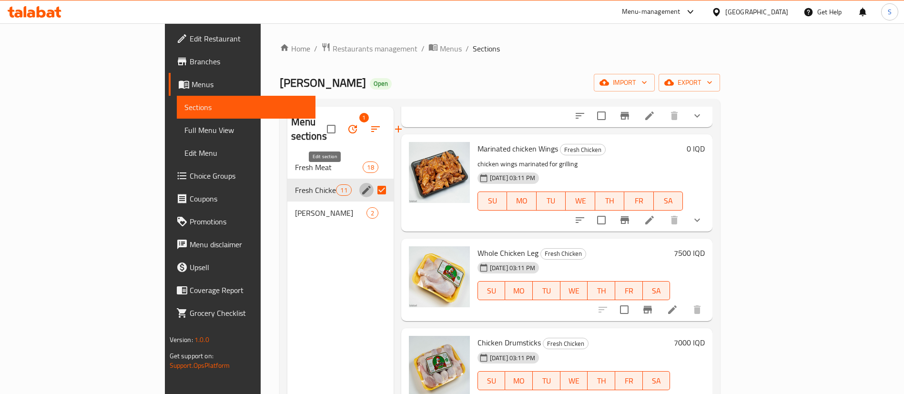
click at [362, 186] on icon "edit" at bounding box center [366, 190] width 9 height 9
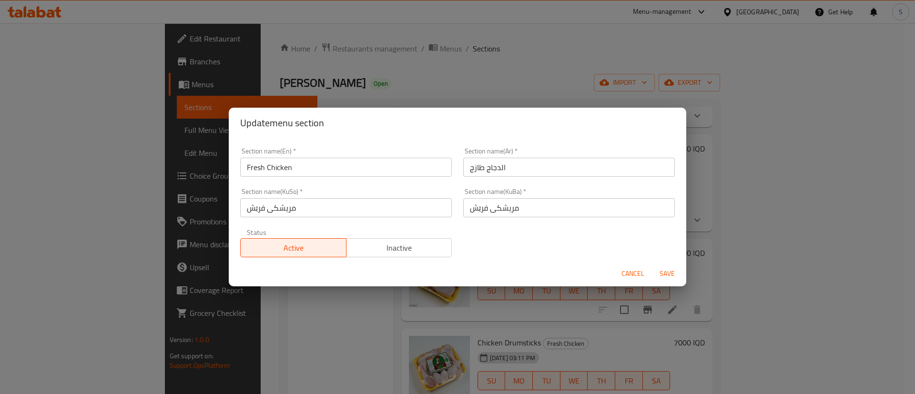
click at [523, 212] on input "مریشکی فرێش" at bounding box center [569, 207] width 212 height 19
paste input "ەلەوەر"
type input "پەلەوەری فرێش"
click at [515, 172] on input "الدجاج طازج" at bounding box center [569, 167] width 212 height 19
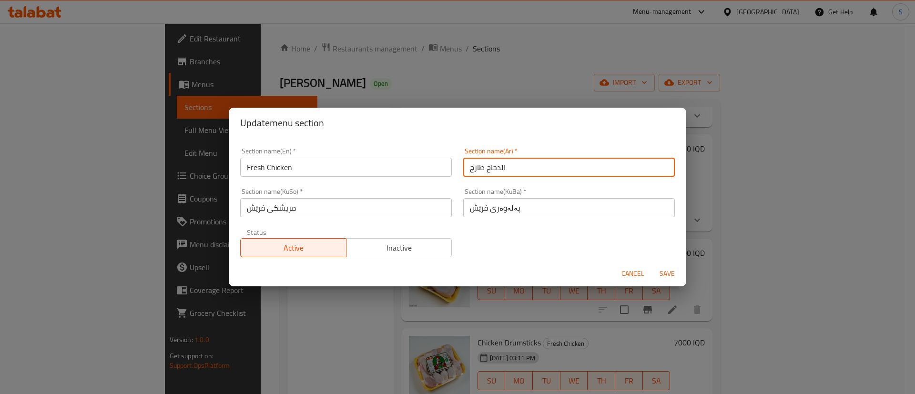
click at [515, 172] on input "الدجاج طازج" at bounding box center [569, 167] width 212 height 19
paste input "واجن الطازجة"
type input "الدواجن الطازجة"
click at [347, 170] on input "Fresh Chicken" at bounding box center [346, 167] width 212 height 19
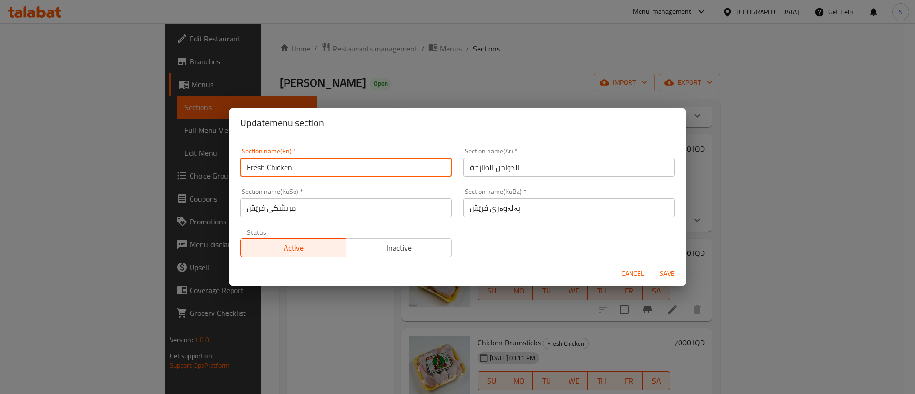
click at [347, 170] on input "Fresh Chicken" at bounding box center [346, 167] width 212 height 19
paste input "Poultry"
type input "Fresh Poultry"
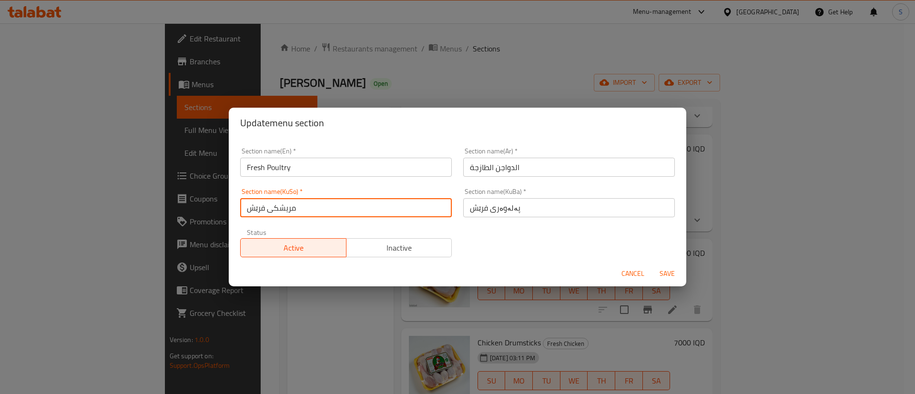
click at [424, 213] on input "مریشکی فرێش" at bounding box center [346, 207] width 212 height 19
click at [501, 213] on input "پەلەوەری فرێش" at bounding box center [569, 207] width 212 height 19
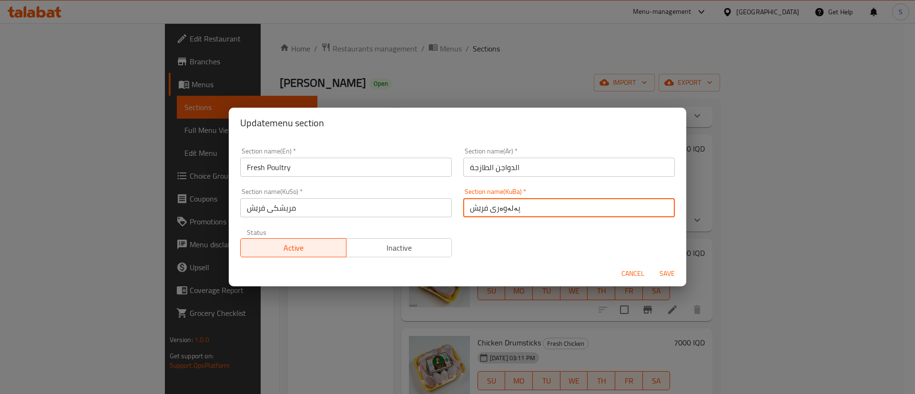
click at [501, 213] on input "پەلەوەری فرێش" at bounding box center [569, 207] width 212 height 19
click at [427, 212] on input "مریشکی فرێش" at bounding box center [346, 207] width 212 height 19
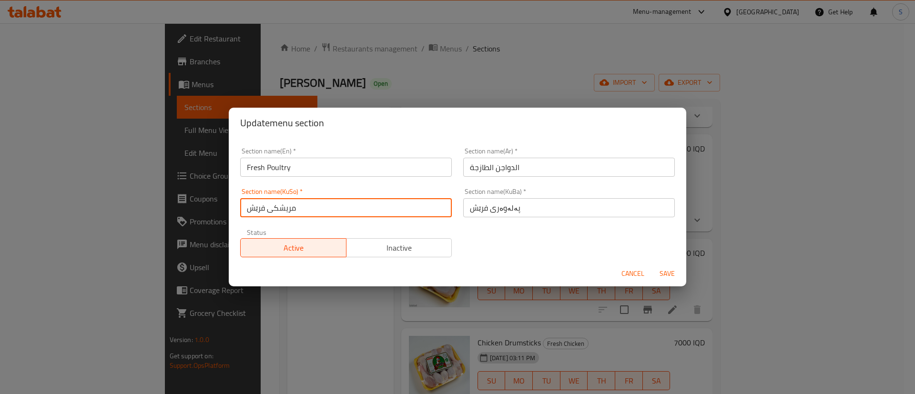
paste input "ەلەوەر"
type input "پەلەوەری فرێش"
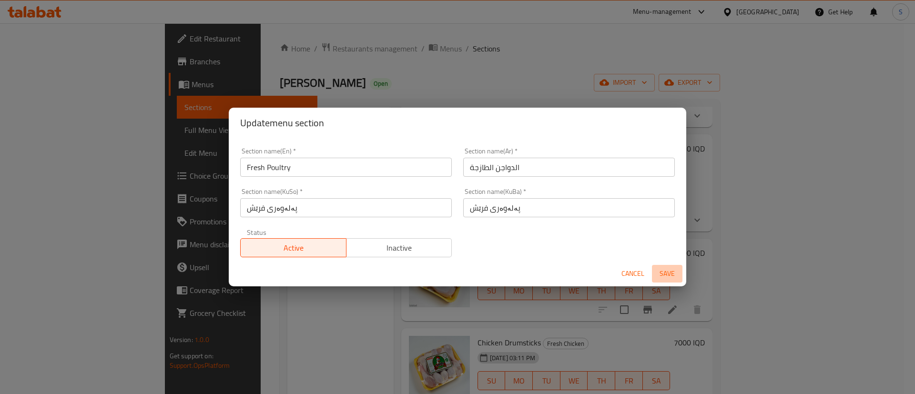
click at [669, 277] on span "Save" at bounding box center [667, 274] width 23 height 12
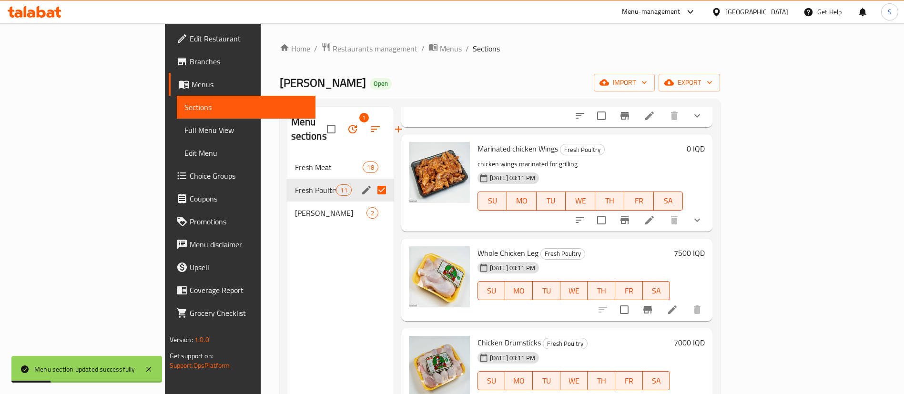
click at [287, 296] on div "Menu sections 1 Fresh Meat 18 Fresh Poultry 11 Burger Patty 2" at bounding box center [340, 304] width 106 height 394
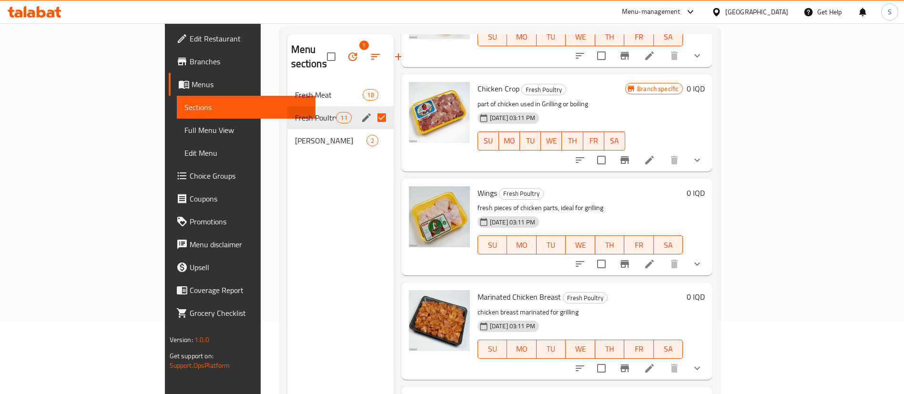
scroll to position [0, 0]
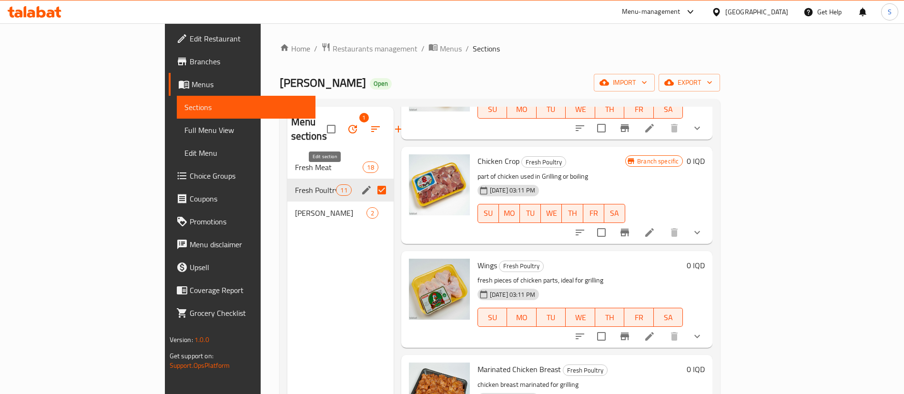
click at [362, 186] on icon "edit" at bounding box center [366, 190] width 9 height 9
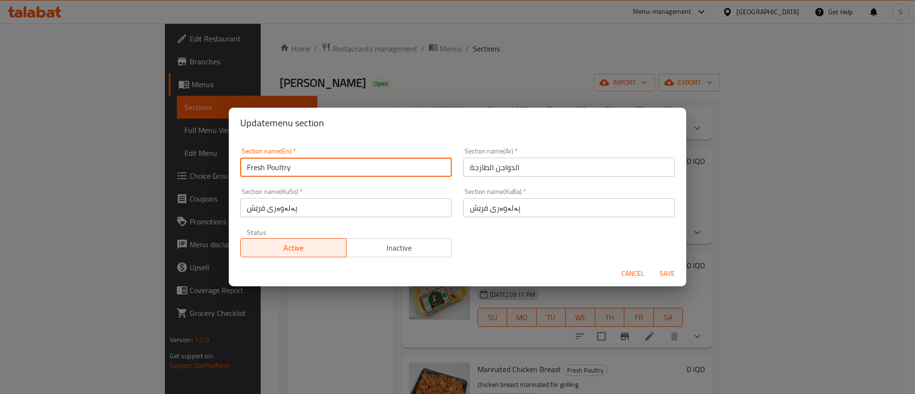
click at [275, 173] on input "Fresh Poultry" at bounding box center [346, 167] width 212 height 19
click at [634, 271] on span "Cancel" at bounding box center [632, 274] width 23 height 12
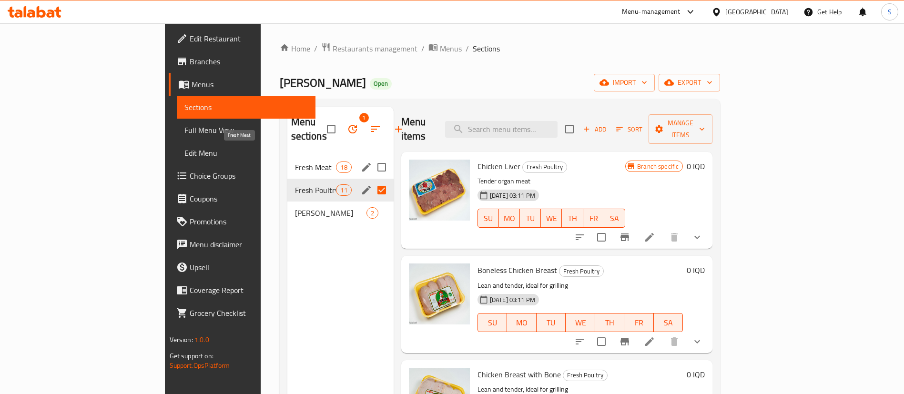
click at [295, 162] on span "Fresh Meat" at bounding box center [315, 167] width 41 height 11
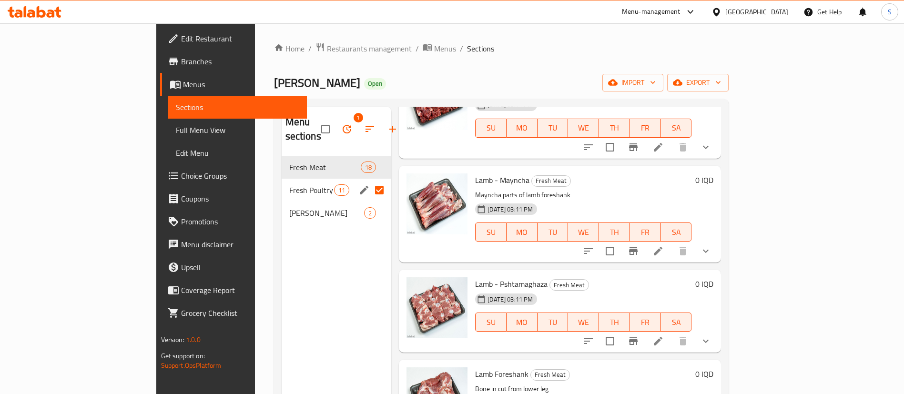
scroll to position [786, 0]
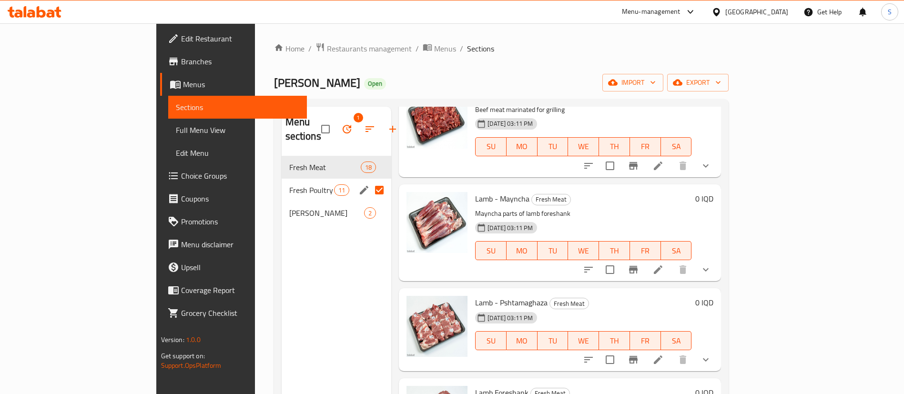
drag, startPoint x: 576, startPoint y: 44, endPoint x: 599, endPoint y: 35, distance: 25.2
click at [576, 44] on ol "Home / Restaurants management / Menus / Sections" at bounding box center [501, 48] width 455 height 12
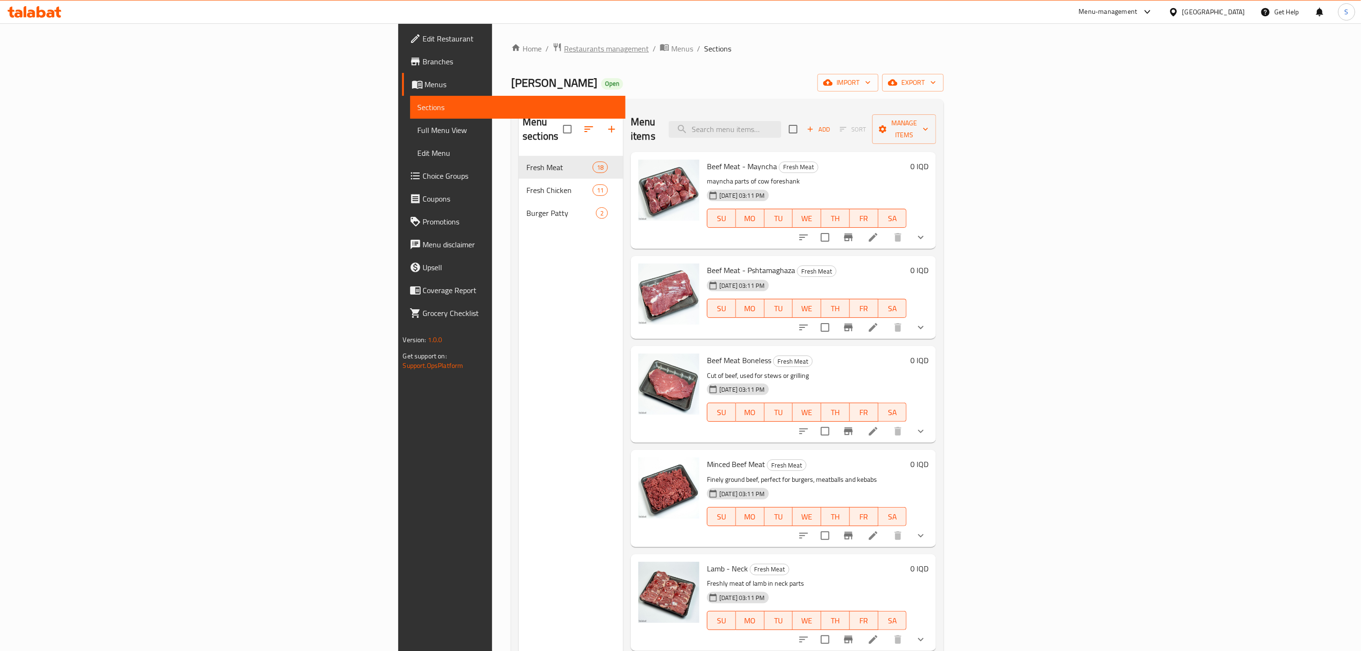
click at [564, 51] on span "Restaurants management" at bounding box center [606, 48] width 85 height 11
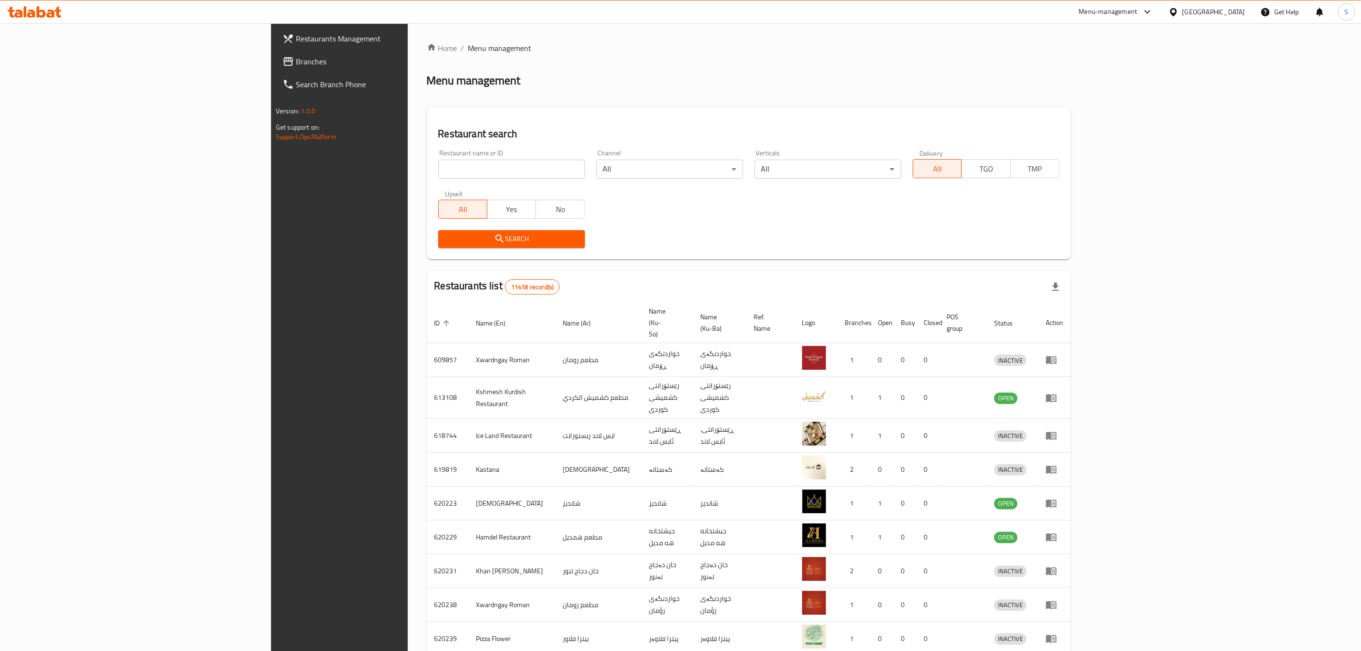
click at [438, 163] on input "search" at bounding box center [511, 169] width 147 height 19
type input "ا"
type input "[PERSON_NAME]"
click button "Search" at bounding box center [511, 239] width 147 height 18
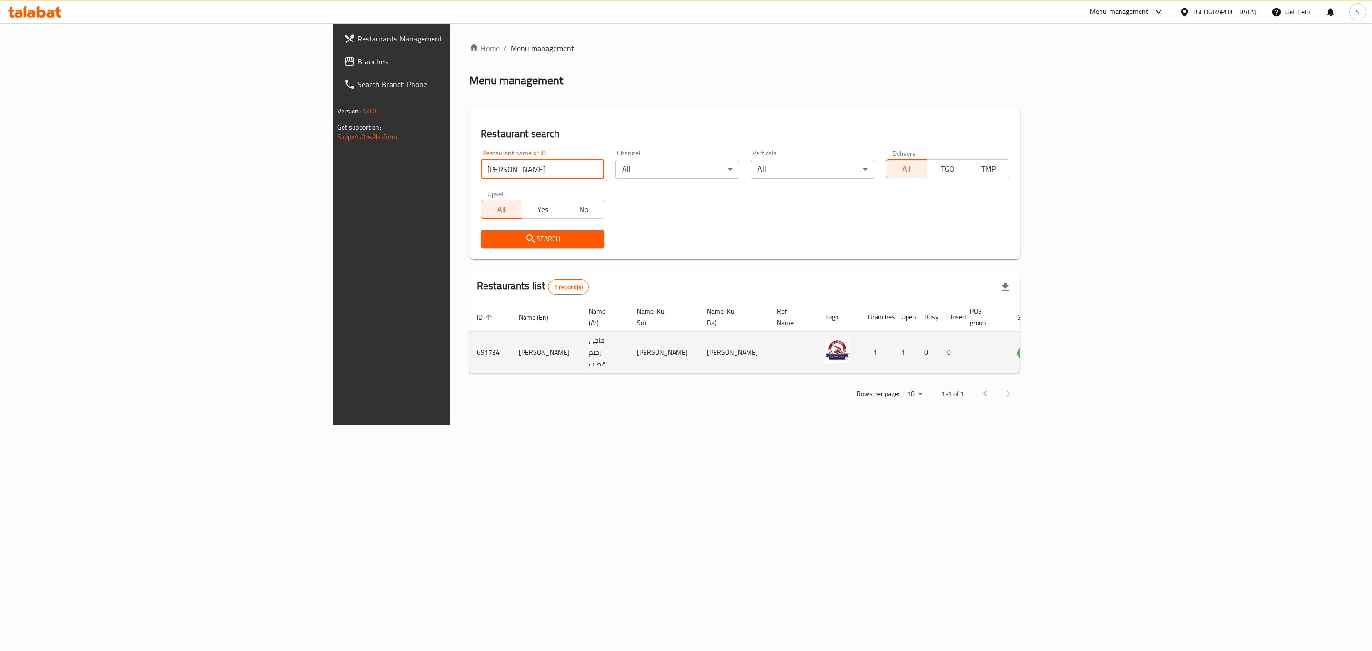
click at [1093, 344] on td "enhanced table" at bounding box center [1076, 353] width 33 height 42
click at [1077, 351] on icon "enhanced table" at bounding box center [1075, 353] width 3 height 4
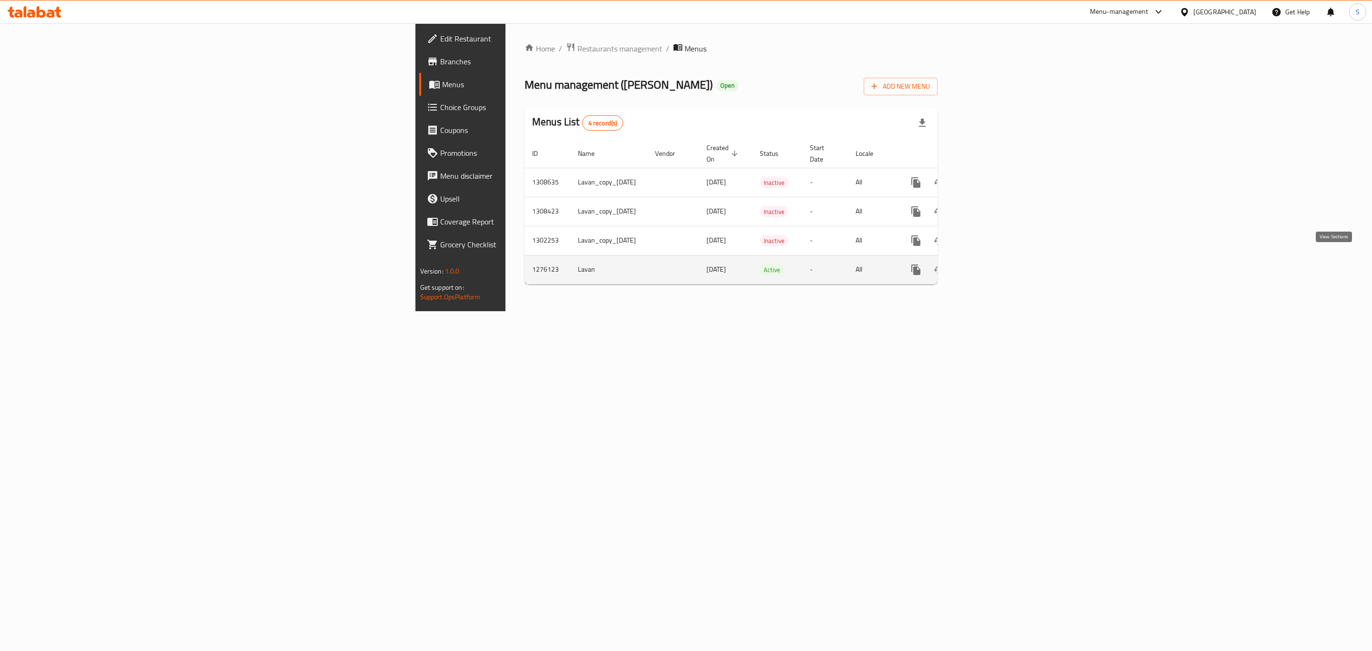
click at [991, 264] on icon "enhanced table" at bounding box center [984, 269] width 11 height 11
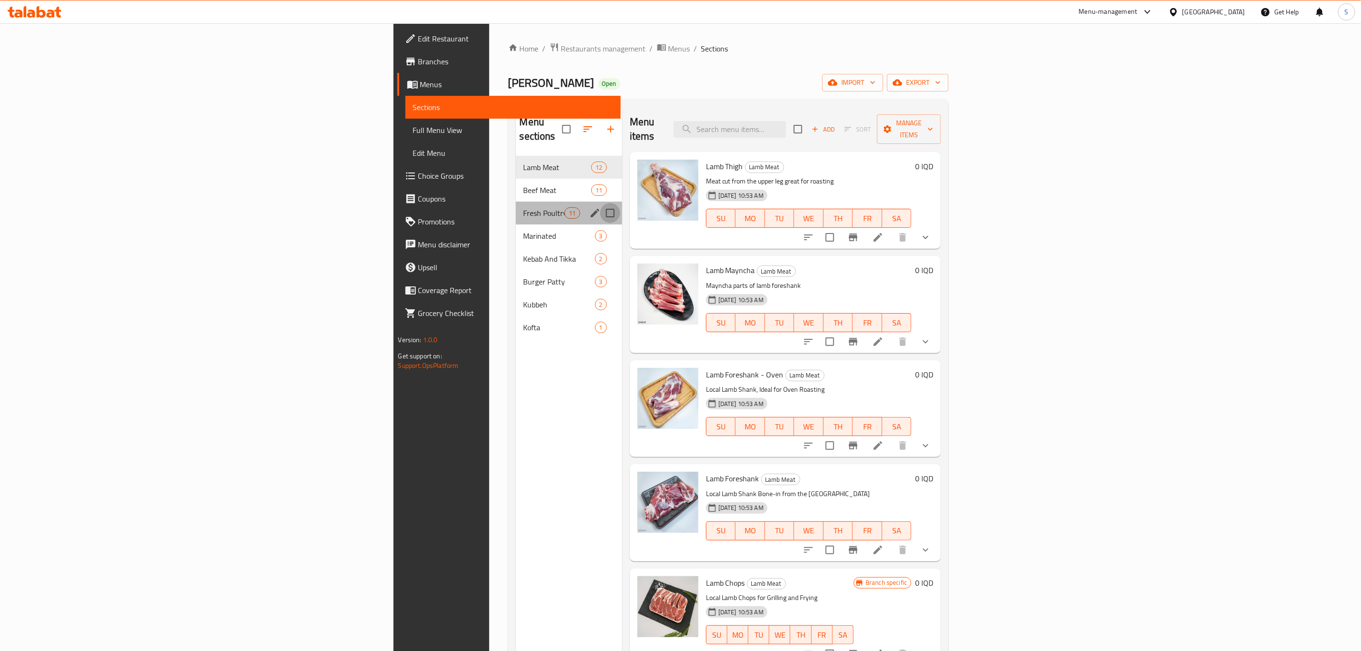
click at [600, 203] on input "Menu sections" at bounding box center [610, 213] width 20 height 20
checkbox input "true"
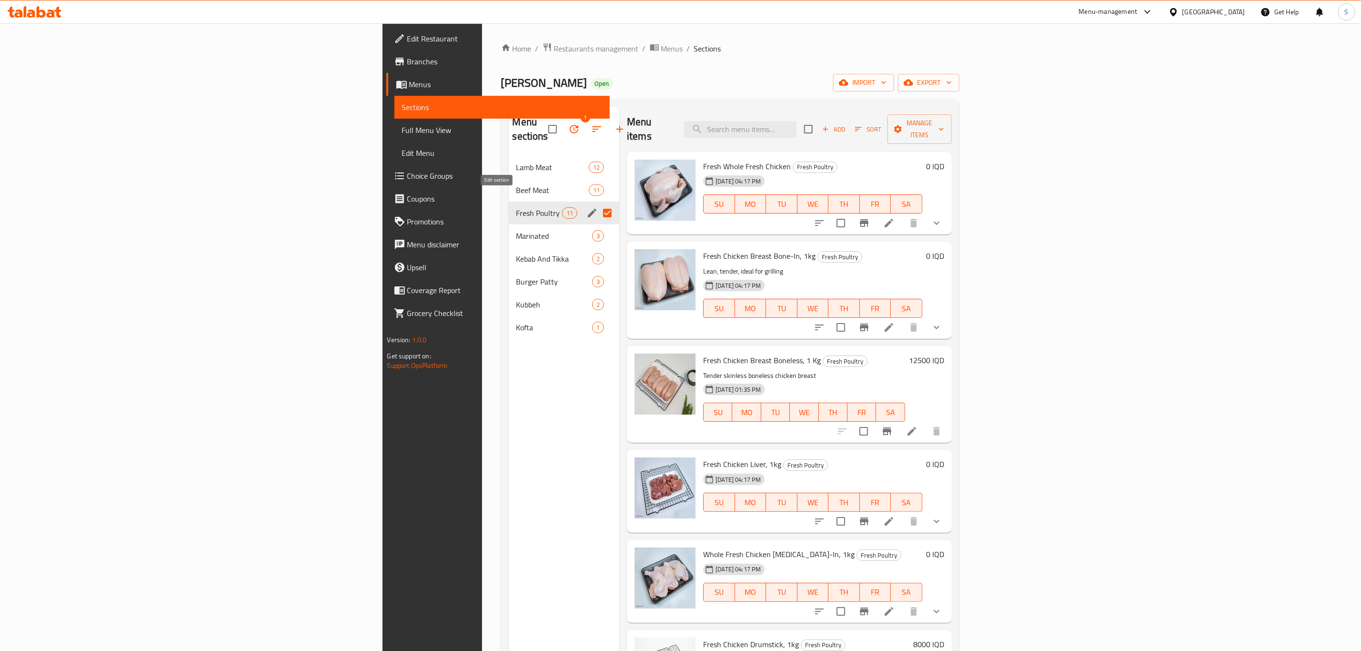
click at [588, 209] on icon "edit" at bounding box center [592, 213] width 9 height 9
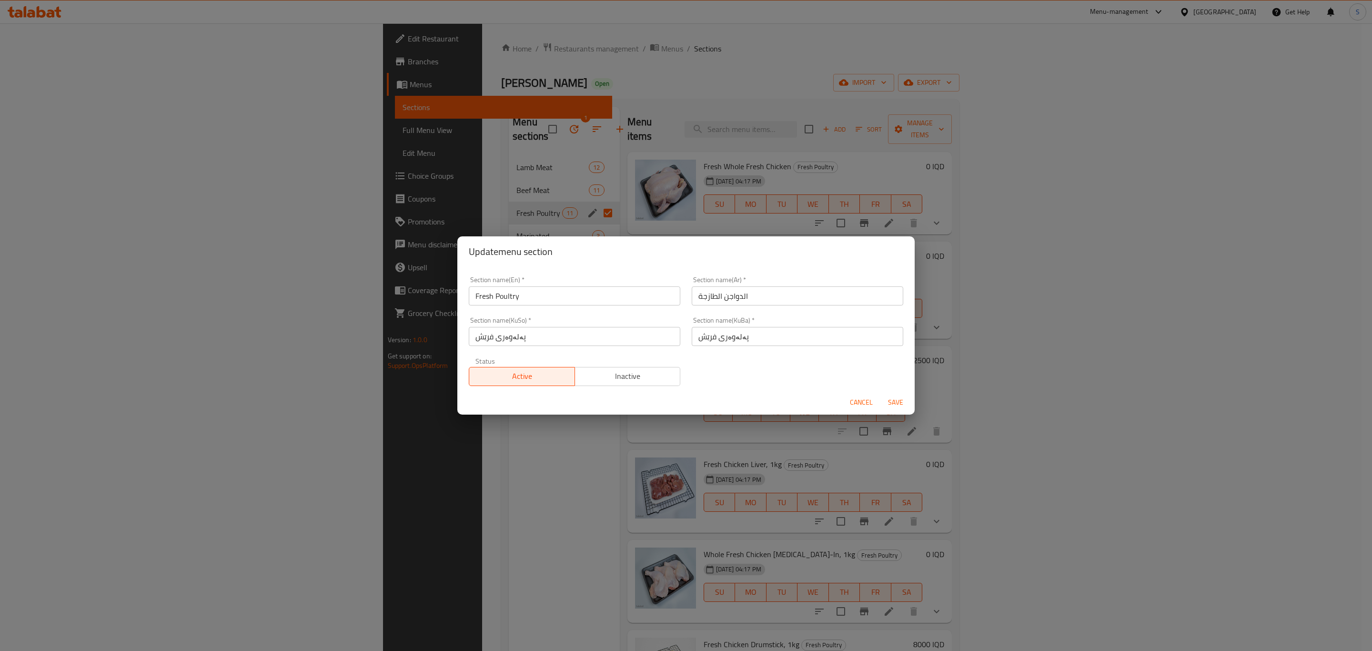
click at [528, 302] on input "Fresh Poultry" at bounding box center [575, 295] width 212 height 19
click at [763, 293] on input "الدواجن الطازجة" at bounding box center [798, 295] width 212 height 19
click at [748, 342] on input "پەلەوەری فرێش" at bounding box center [798, 336] width 212 height 19
click at [856, 402] on span "Cancel" at bounding box center [861, 402] width 23 height 12
